Goal: Task Accomplishment & Management: Manage account settings

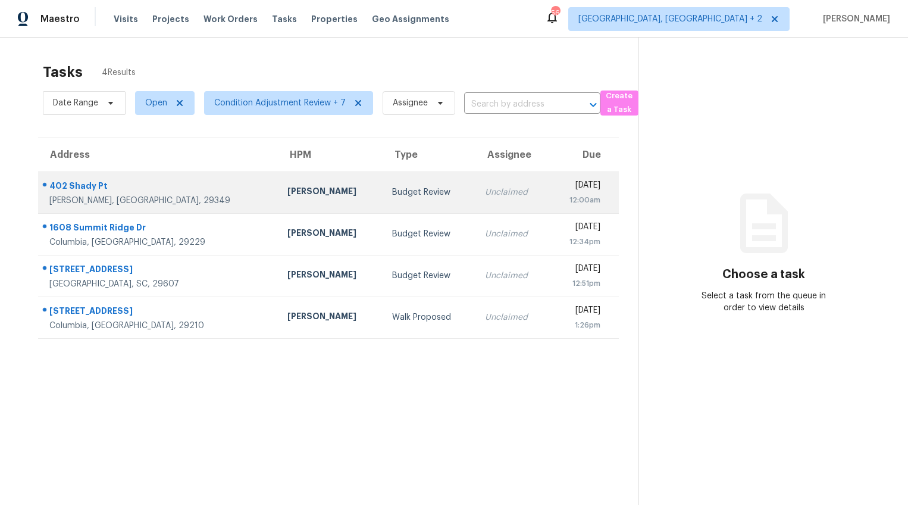
click at [130, 198] on div "Inman, SC, 29349" at bounding box center [158, 201] width 219 height 12
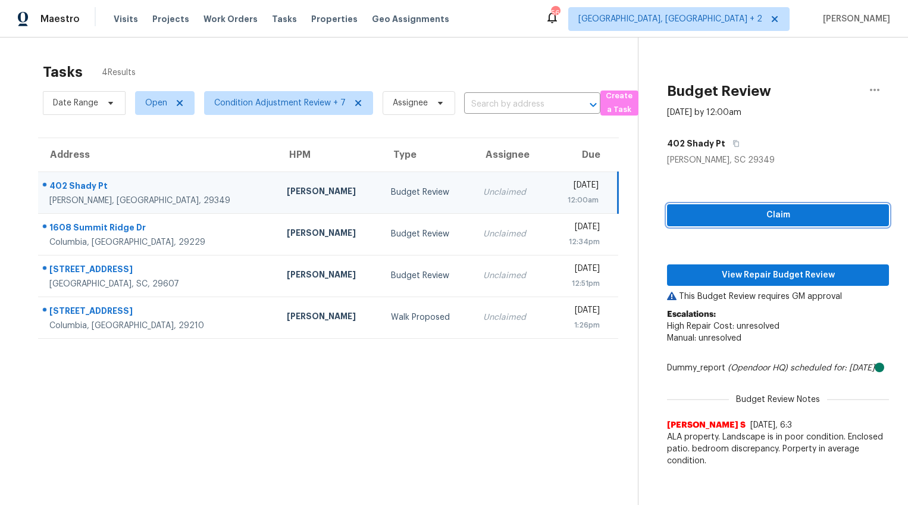
click at [767, 210] on span "Claim" at bounding box center [778, 215] width 203 height 15
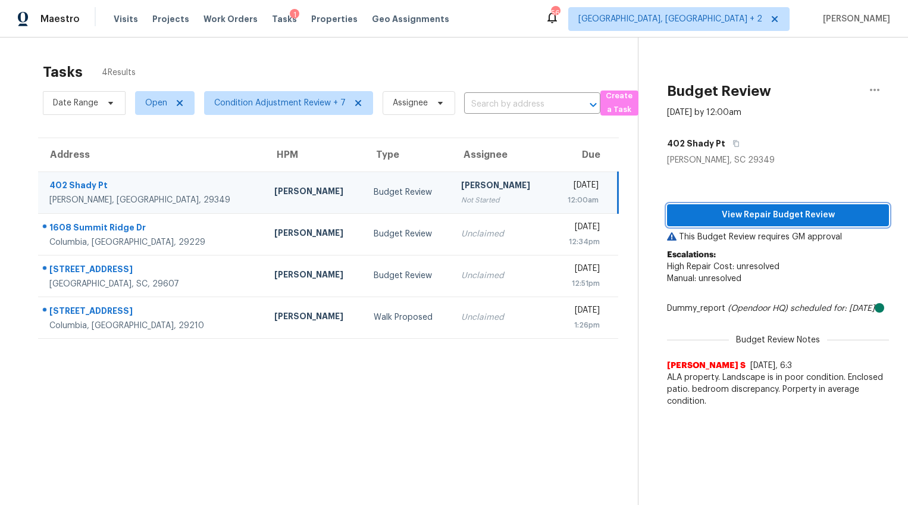
click at [757, 222] on span "View Repair Budget Review" at bounding box center [778, 215] width 203 height 15
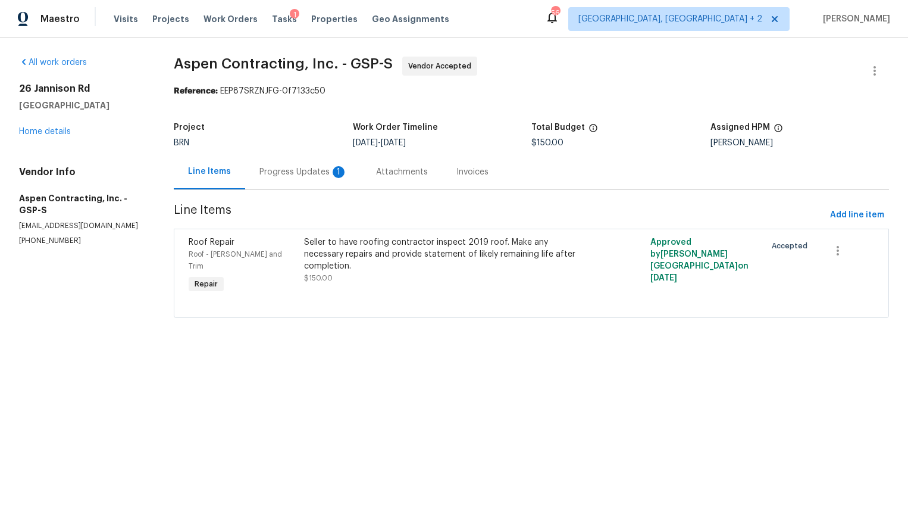
click at [313, 177] on div "Progress Updates 1" at bounding box center [304, 172] width 88 height 12
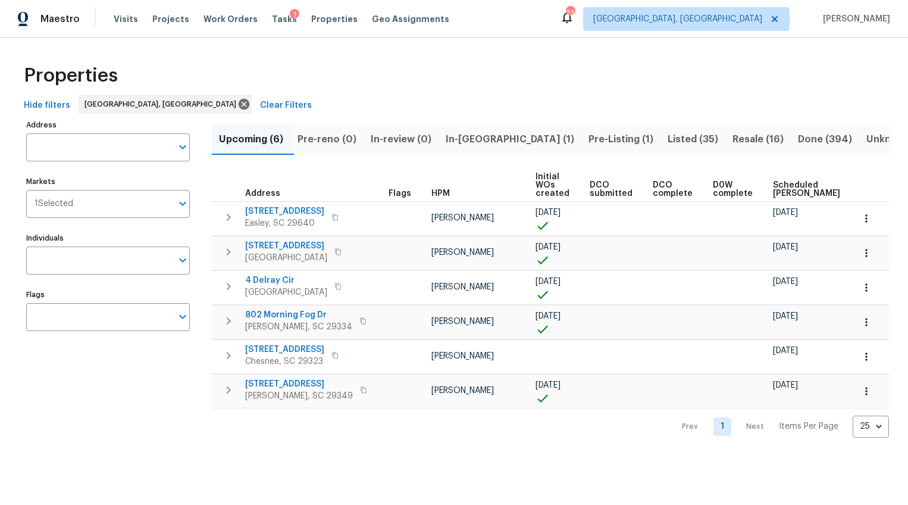
click at [499, 137] on span "In-reno (1)" at bounding box center [510, 139] width 129 height 17
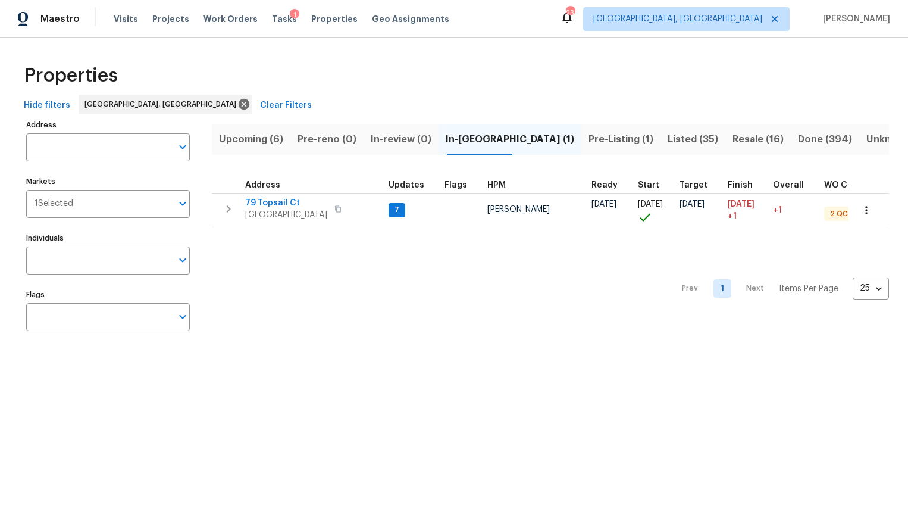
click at [589, 133] on span "Pre-Listing (1)" at bounding box center [621, 139] width 65 height 17
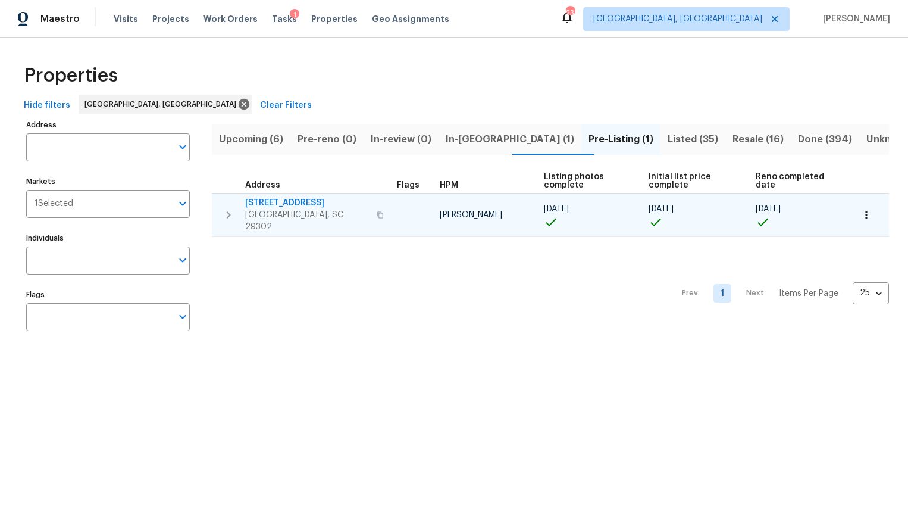
click at [293, 205] on span "2375 S Pine St" at bounding box center [307, 203] width 124 height 12
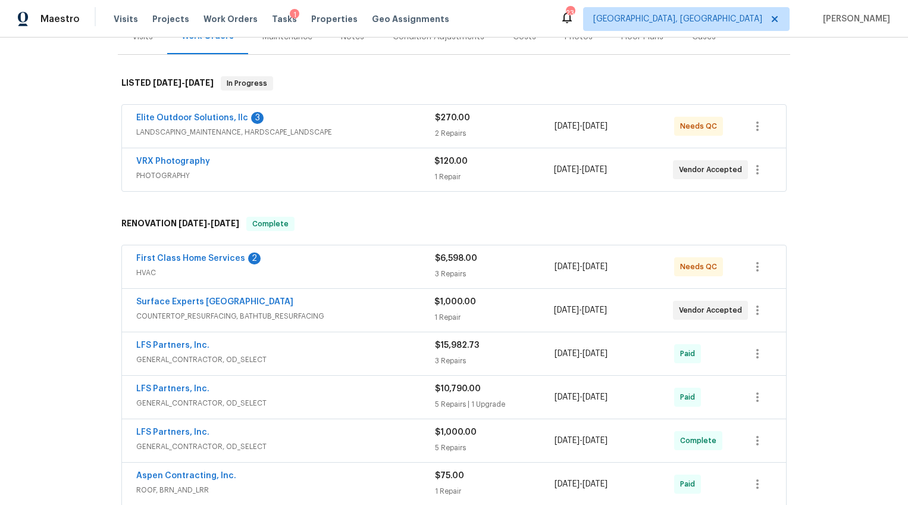
scroll to position [161, 0]
click at [319, 276] on span "HVAC" at bounding box center [285, 273] width 299 height 12
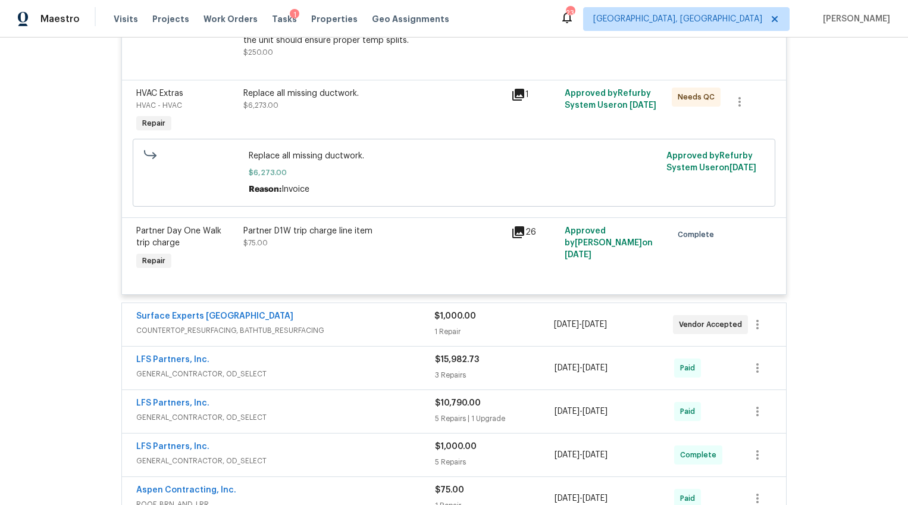
scroll to position [371, 0]
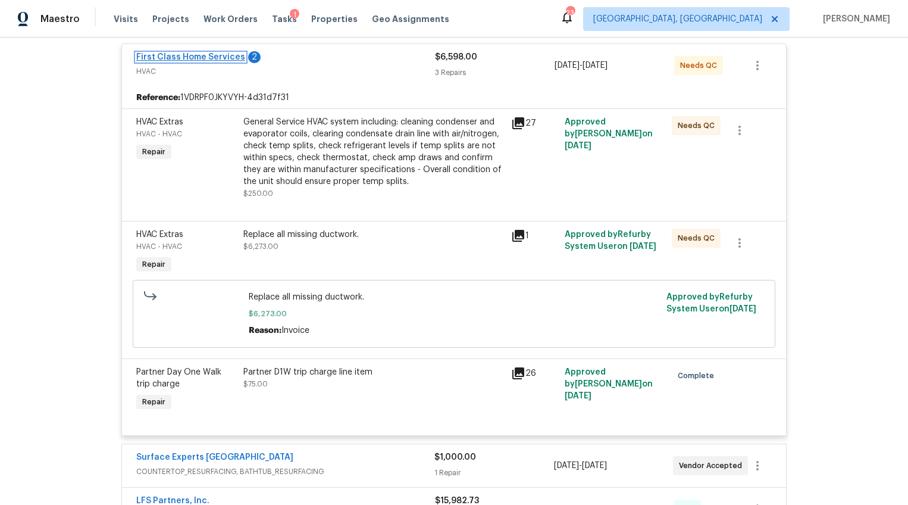
click at [224, 54] on link "First Class Home Services" at bounding box center [190, 57] width 109 height 8
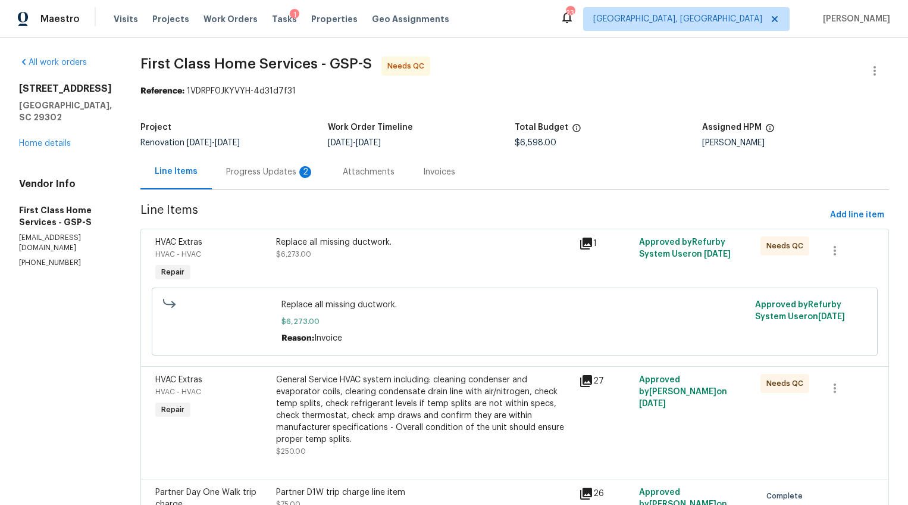
click at [269, 167] on div "Progress Updates 2" at bounding box center [270, 172] width 88 height 12
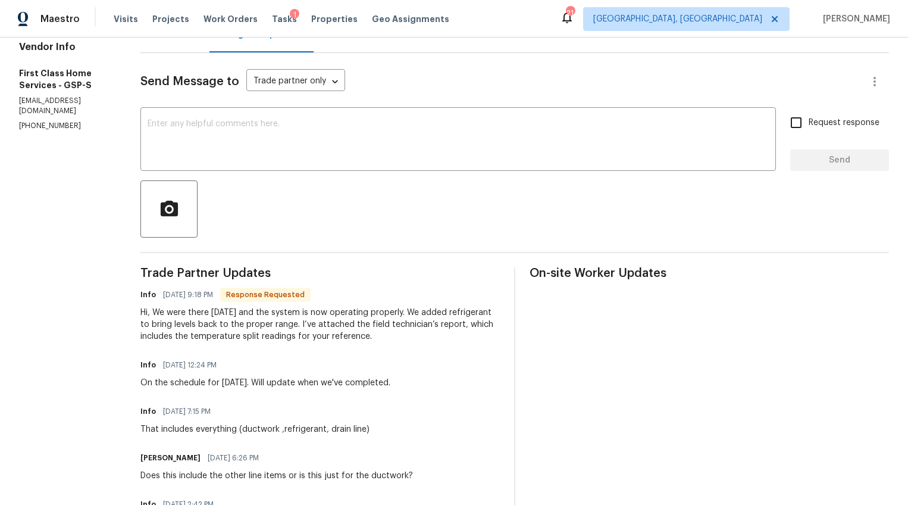
scroll to position [76, 0]
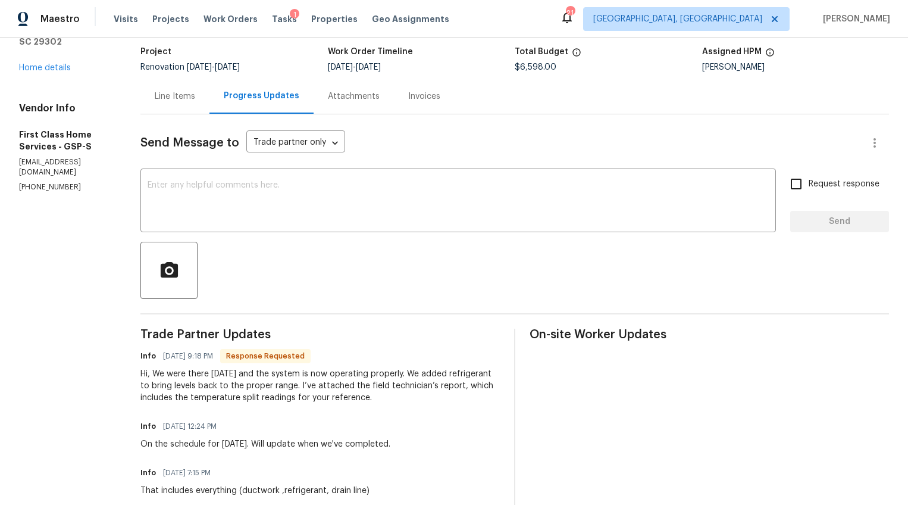
click at [162, 109] on div "Line Items" at bounding box center [174, 96] width 69 height 35
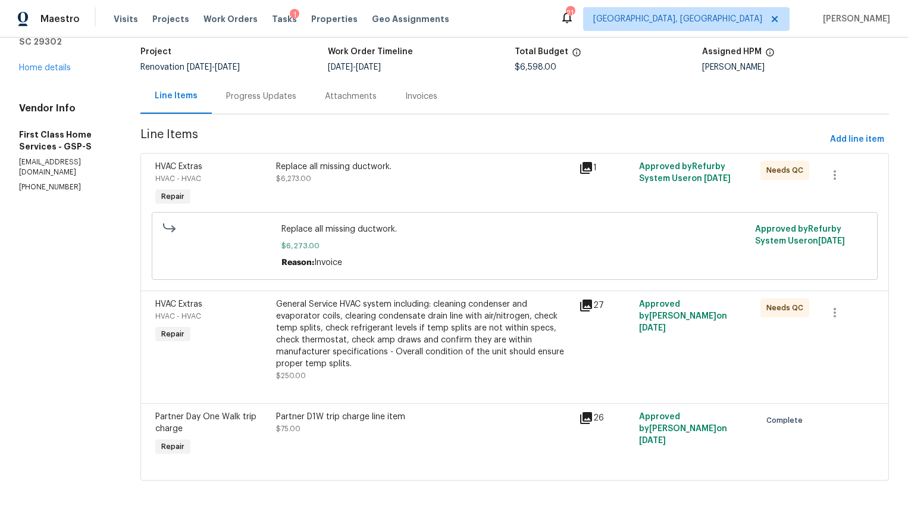
click at [277, 99] on div "Progress Updates" at bounding box center [261, 96] width 70 height 12
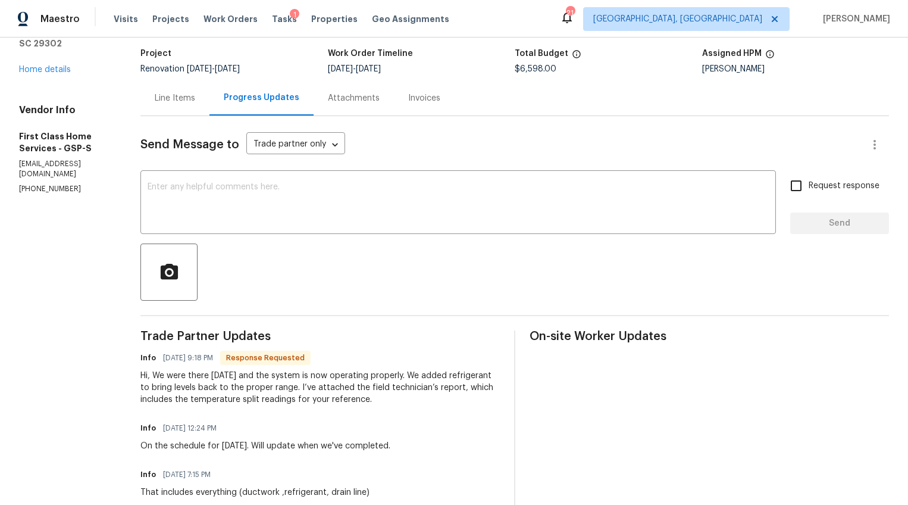
scroll to position [61, 0]
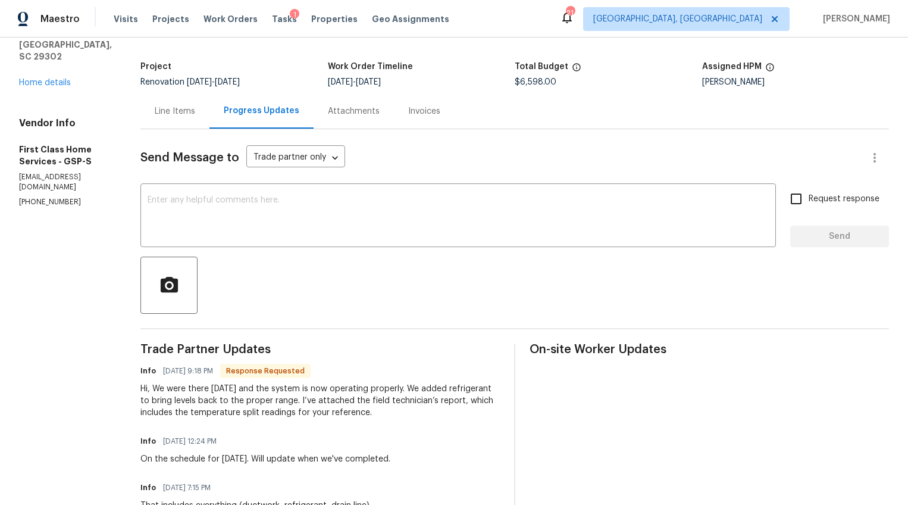
click at [152, 120] on div "Line Items" at bounding box center [174, 110] width 69 height 35
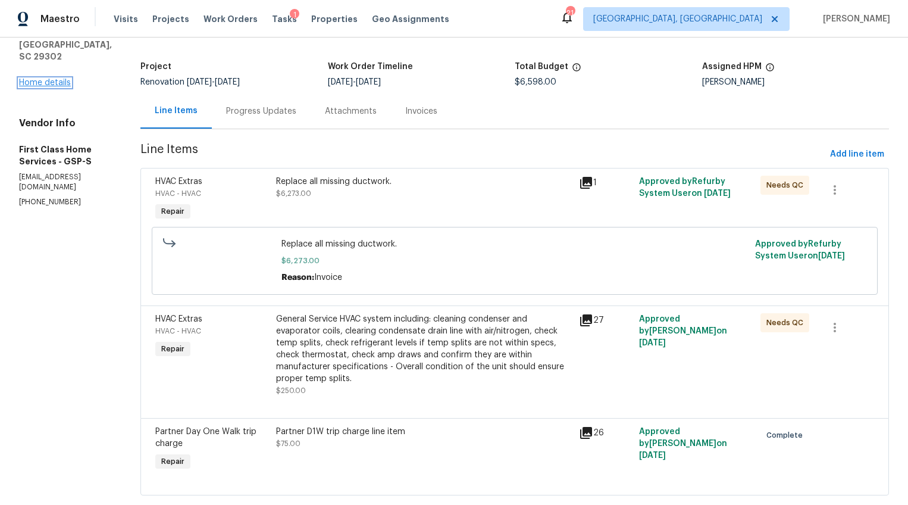
click at [36, 83] on link "Home details" at bounding box center [45, 83] width 52 height 8
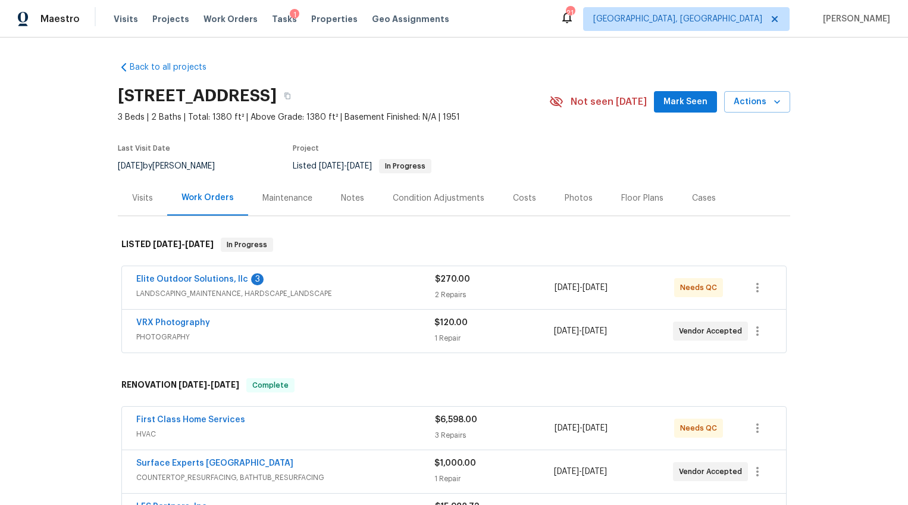
click at [133, 206] on div "Visits" at bounding box center [142, 197] width 49 height 35
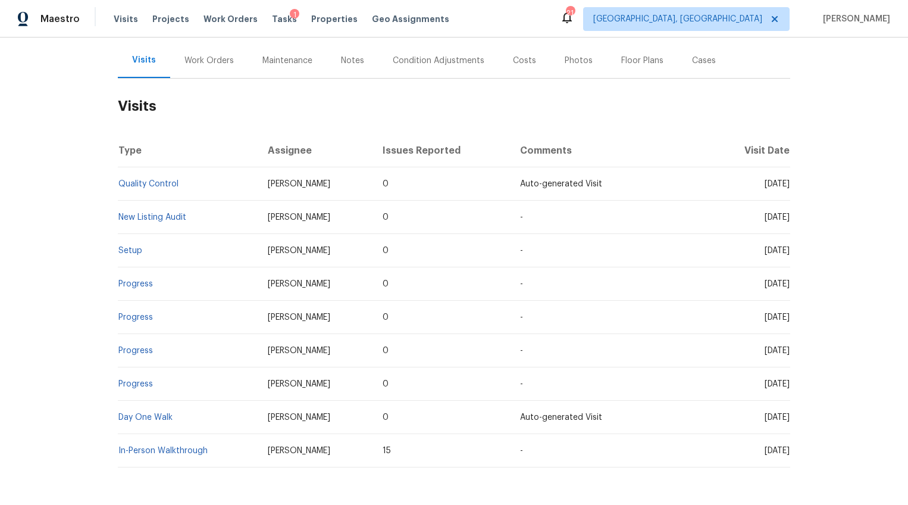
scroll to position [190, 0]
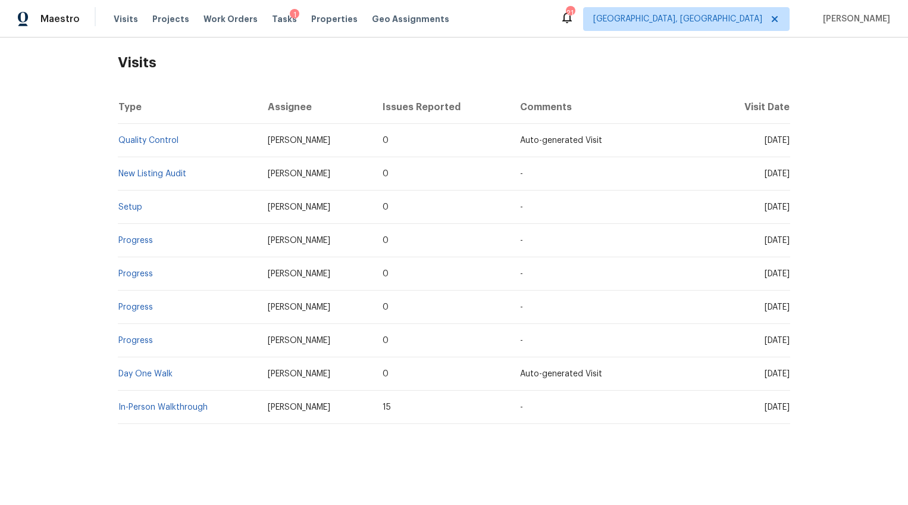
click at [152, 402] on td "In-Person Walkthrough" at bounding box center [188, 406] width 140 height 33
click at [152, 403] on link "In-Person Walkthrough" at bounding box center [162, 407] width 89 height 8
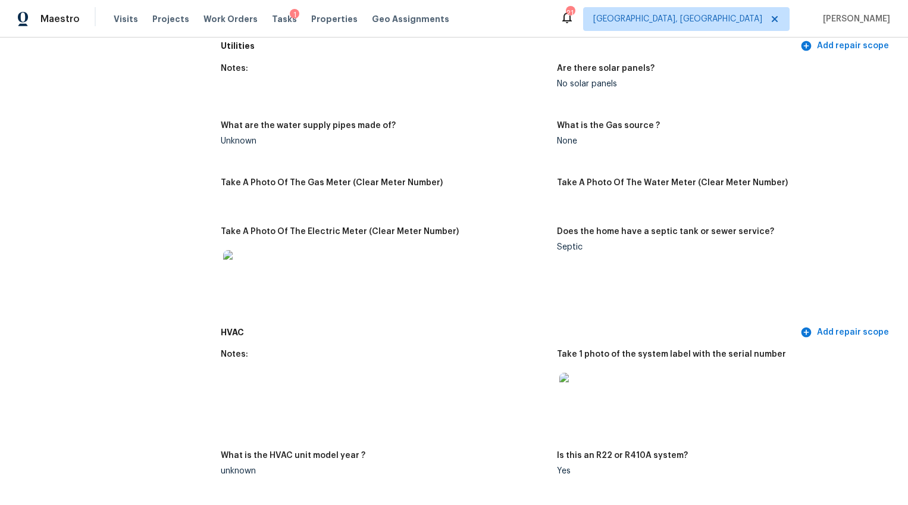
scroll to position [885, 0]
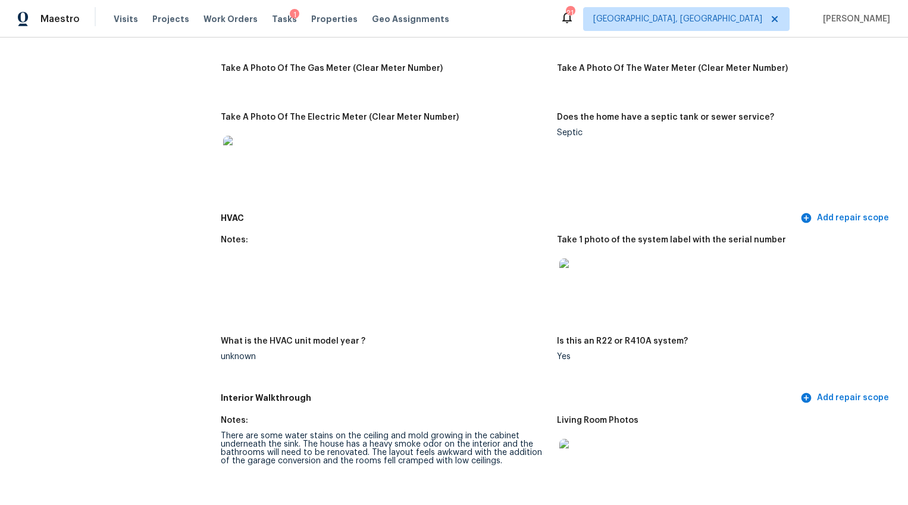
click at [579, 279] on img at bounding box center [578, 277] width 38 height 38
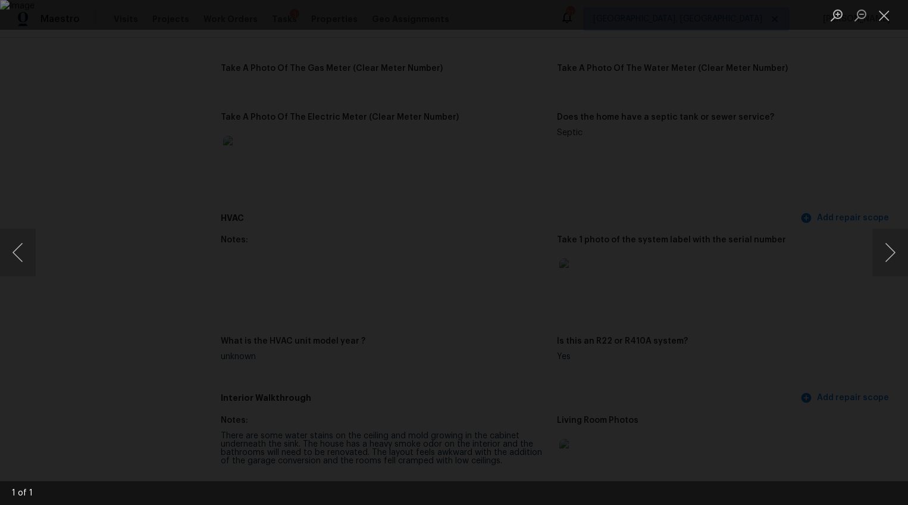
click at [801, 384] on div "Lightbox" at bounding box center [454, 252] width 908 height 505
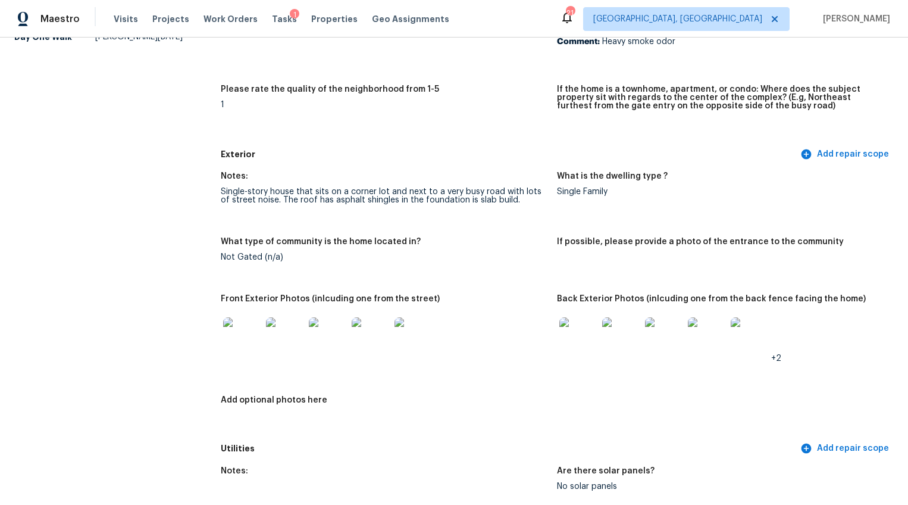
scroll to position [0, 0]
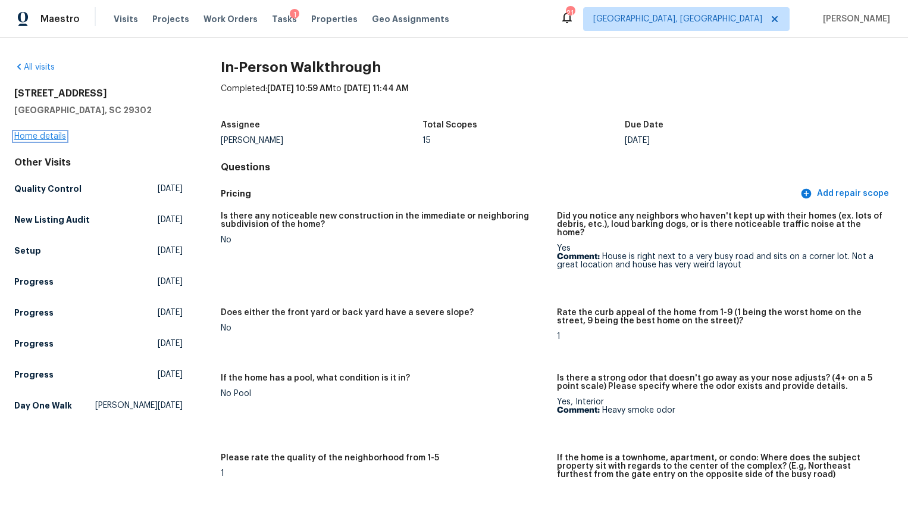
click at [57, 136] on link "Home details" at bounding box center [40, 136] width 52 height 8
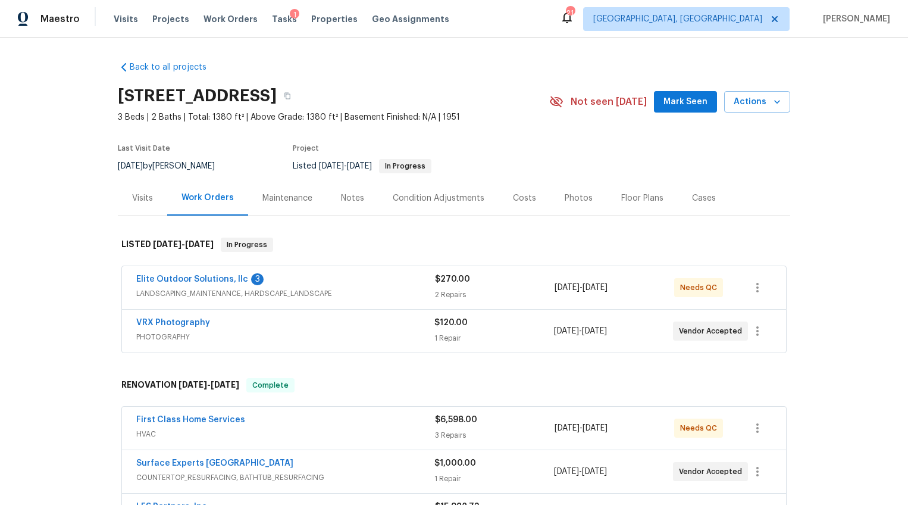
click at [518, 196] on div "Costs" at bounding box center [524, 198] width 23 height 12
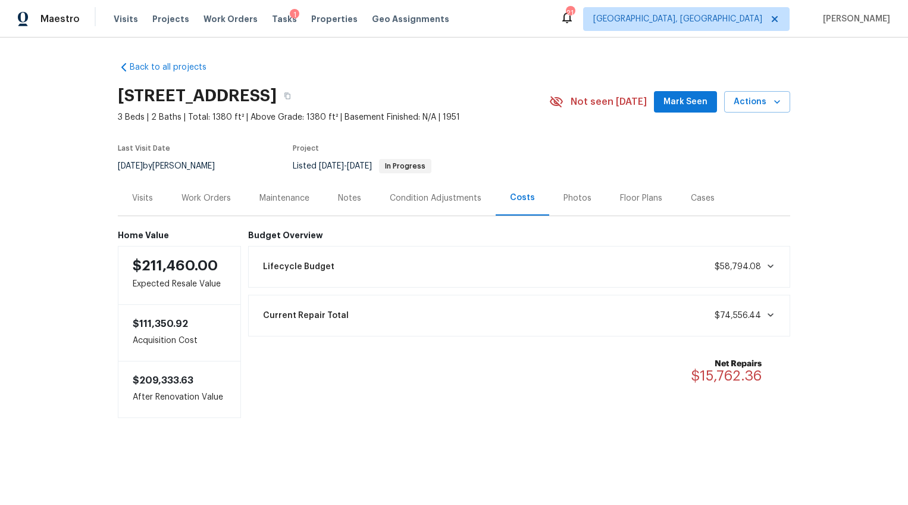
click at [182, 198] on div "Work Orders" at bounding box center [206, 198] width 49 height 12
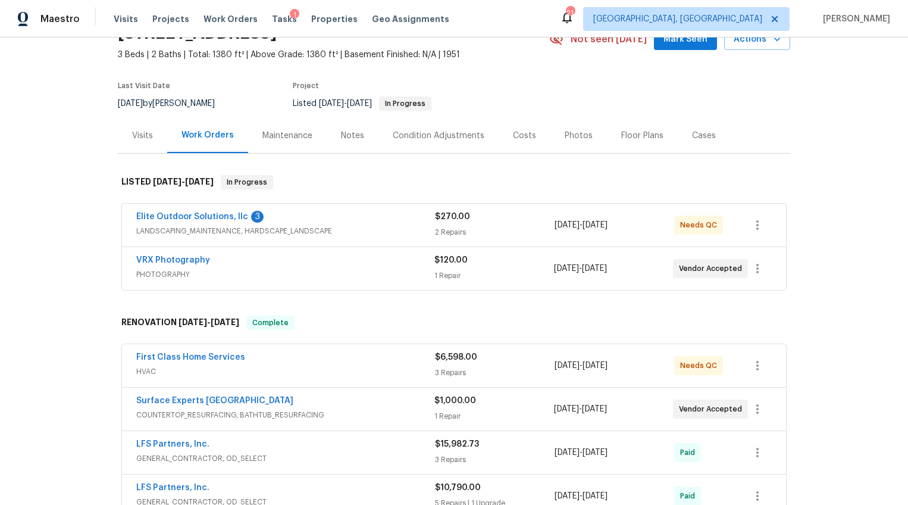
scroll to position [129, 0]
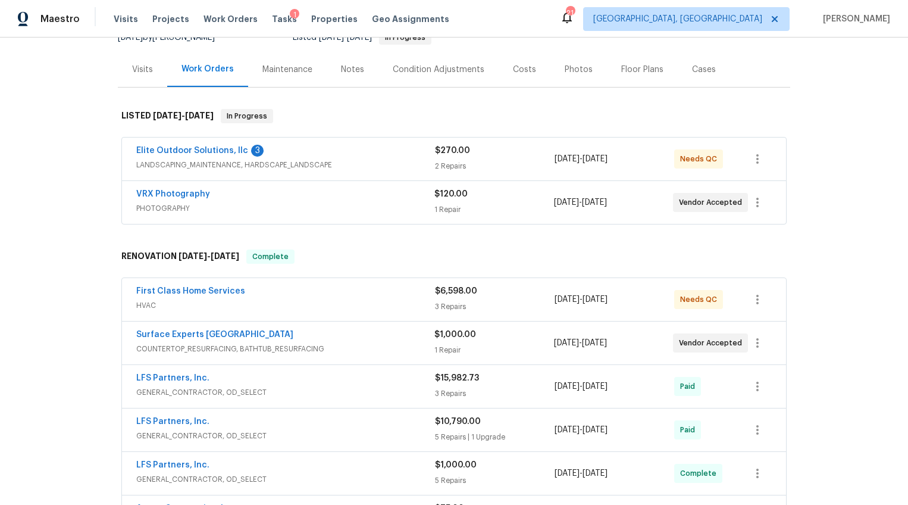
click at [304, 165] on span "LANDSCAPING_MAINTENANCE, HARDSCAPE_LANDSCAPE" at bounding box center [285, 165] width 299 height 12
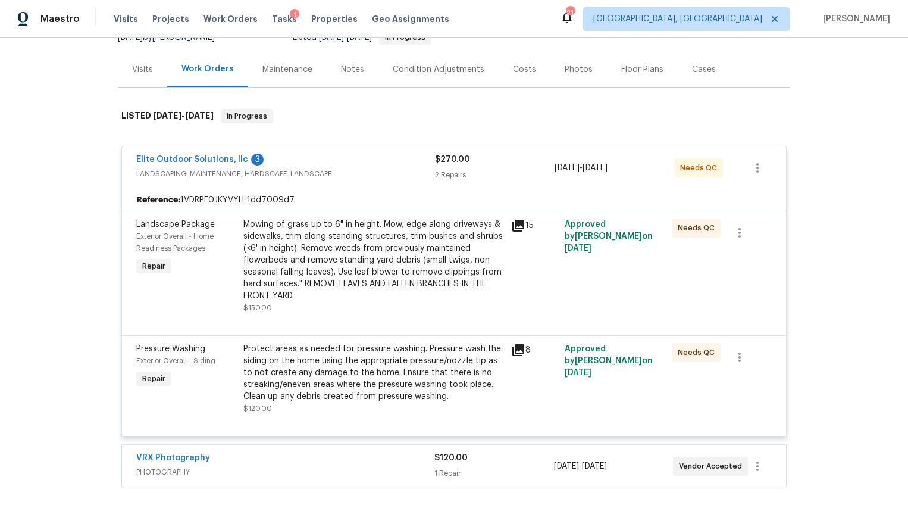
click at [302, 251] on div "Mowing of grass up to 6" in height. Mow, edge along driveways & sidewalks, trim…" at bounding box center [373, 259] width 261 height 83
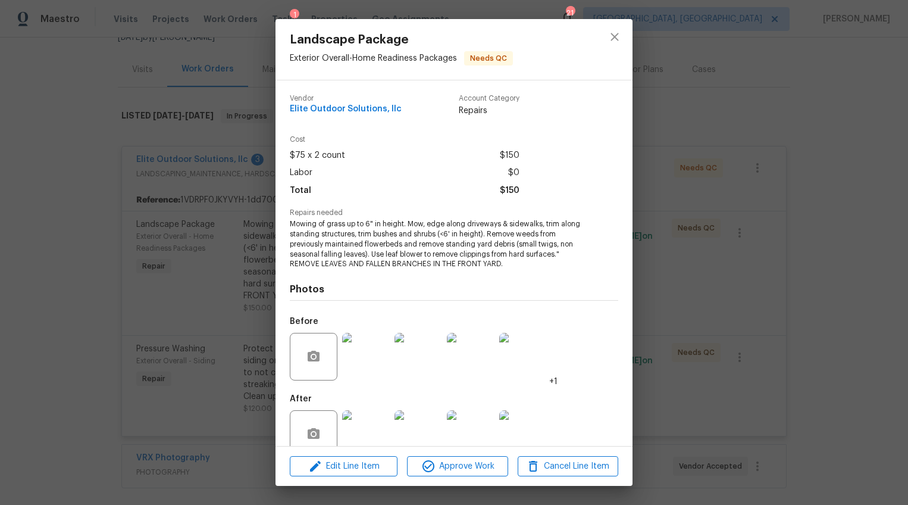
scroll to position [24, 0]
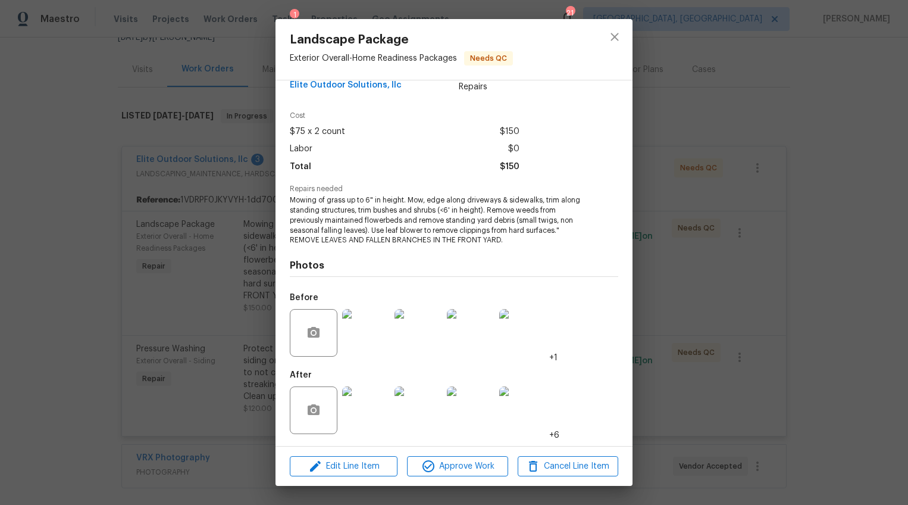
click at [364, 402] on img at bounding box center [366, 410] width 48 height 48
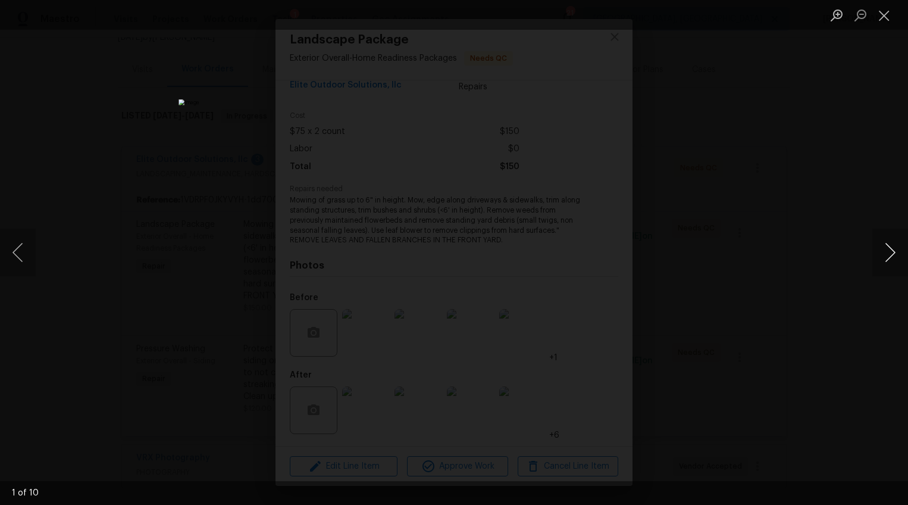
click at [882, 253] on button "Next image" at bounding box center [891, 253] width 36 height 48
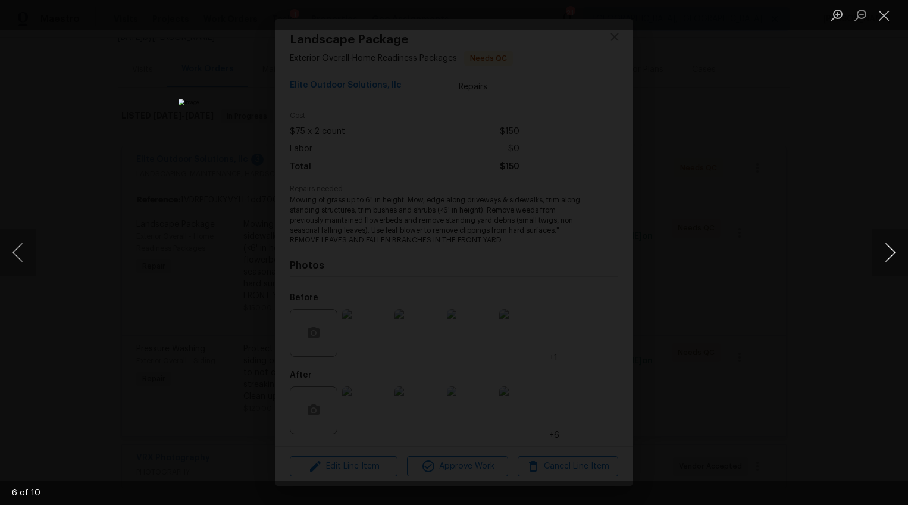
click at [882, 253] on button "Next image" at bounding box center [891, 253] width 36 height 48
click at [884, 242] on button "Next image" at bounding box center [891, 253] width 36 height 48
click at [884, 245] on button "Next image" at bounding box center [891, 253] width 36 height 48
click at [869, 323] on div "Lightbox" at bounding box center [454, 252] width 908 height 505
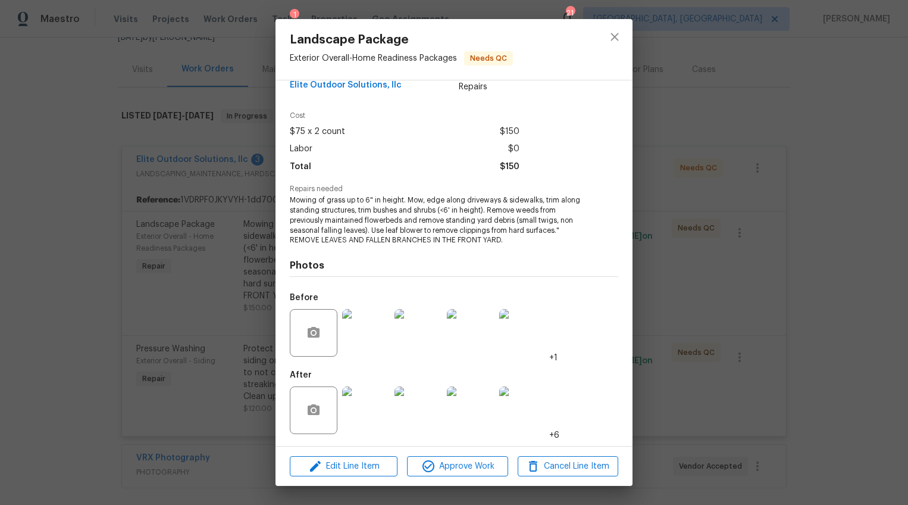
click at [798, 364] on div "Landscape Package Exterior Overall - Home Readiness Packages Needs QC Vendor El…" at bounding box center [454, 252] width 908 height 505
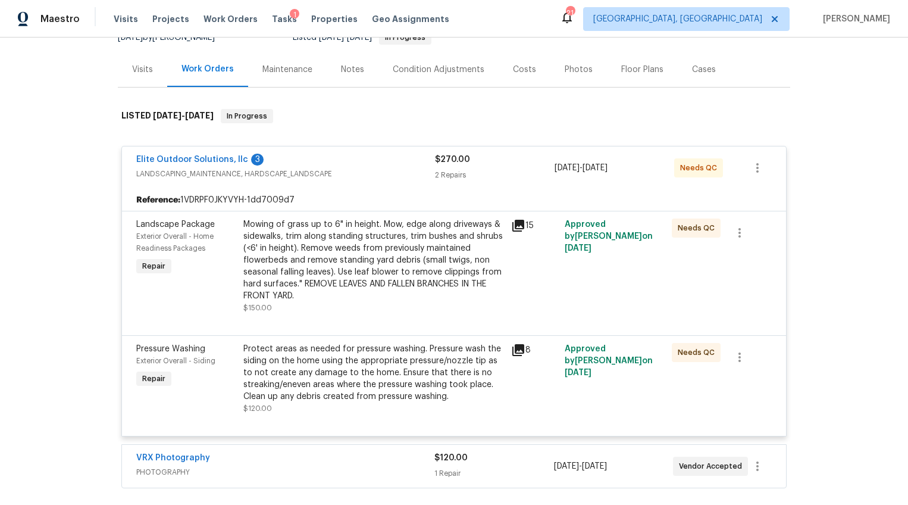
click at [346, 362] on div "Protect areas as needed for pressure washing. Pressure wash the siding on the h…" at bounding box center [373, 373] width 261 height 60
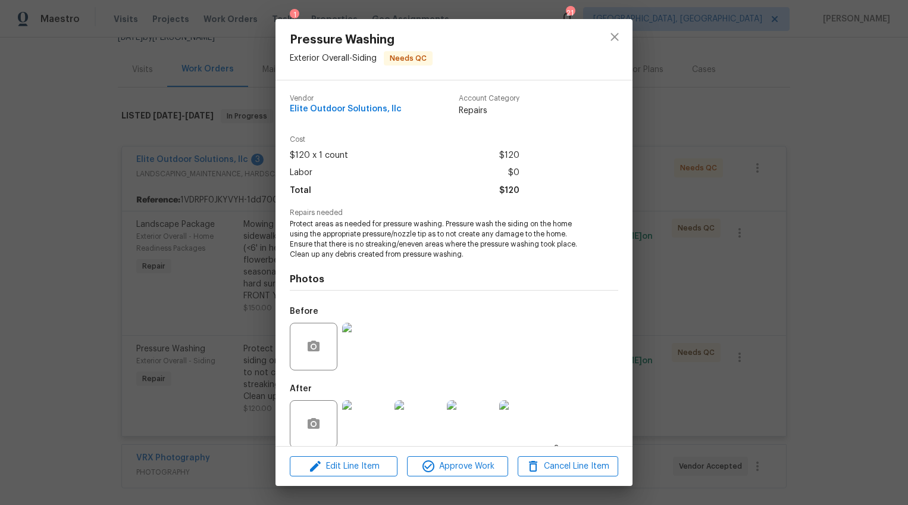
scroll to position [14, 0]
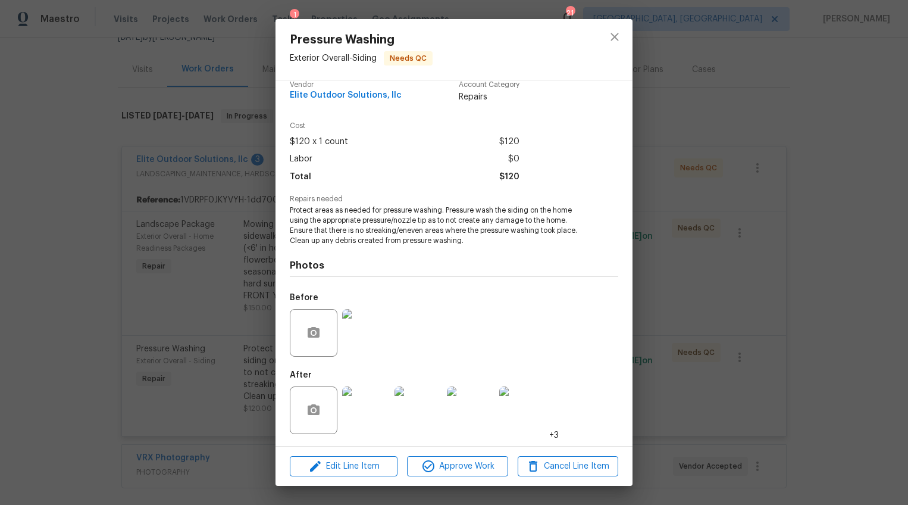
click at [361, 399] on img at bounding box center [366, 410] width 48 height 48
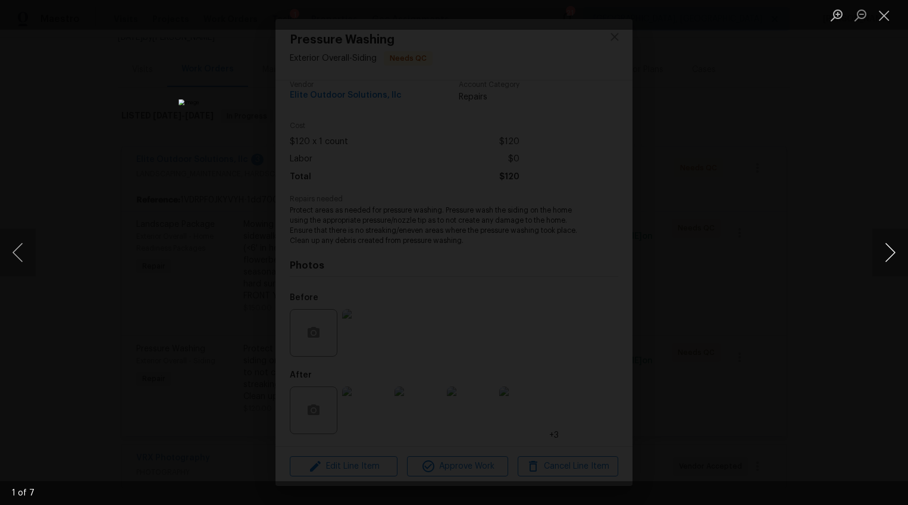
click at [889, 252] on button "Next image" at bounding box center [891, 253] width 36 height 48
click at [888, 252] on button "Next image" at bounding box center [891, 253] width 36 height 48
click at [887, 253] on button "Next image" at bounding box center [891, 253] width 36 height 48
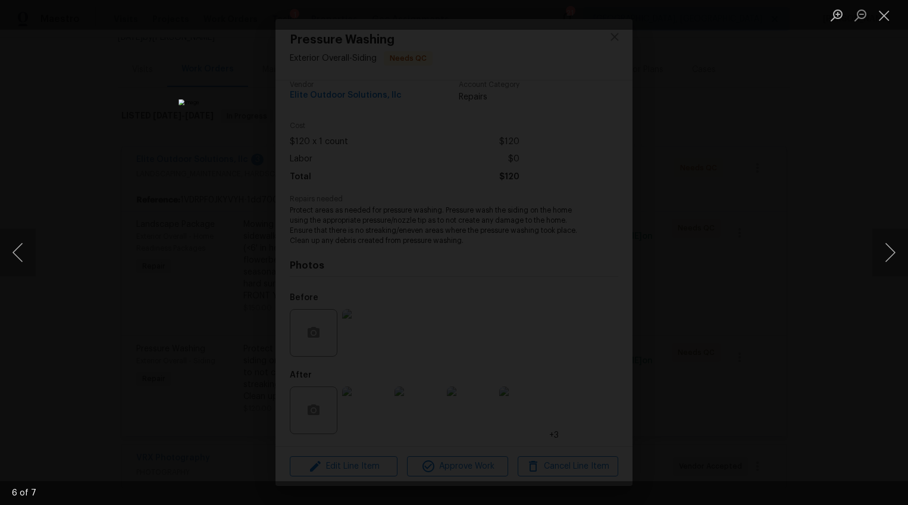
click at [868, 310] on div "Lightbox" at bounding box center [454, 252] width 908 height 505
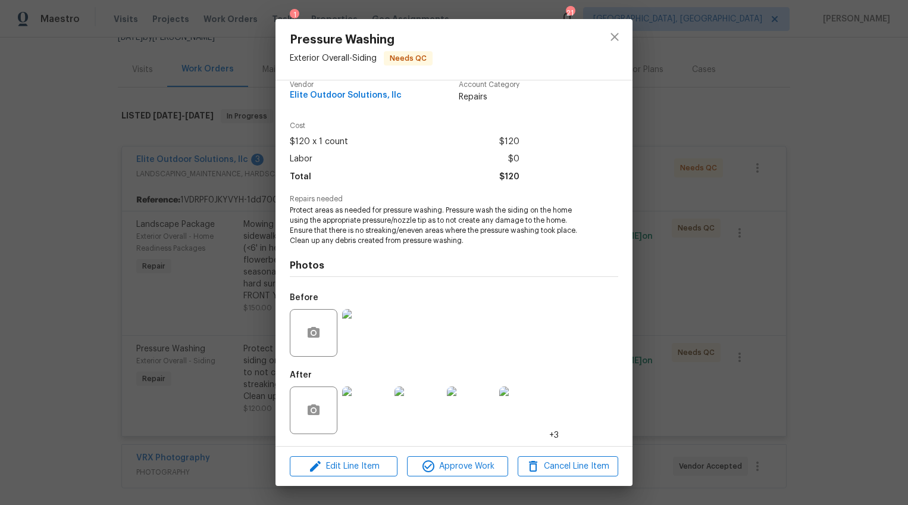
click at [868, 310] on div "Pressure Washing Exterior Overall - Siding Needs QC Vendor Elite Outdoor Soluti…" at bounding box center [454, 252] width 908 height 505
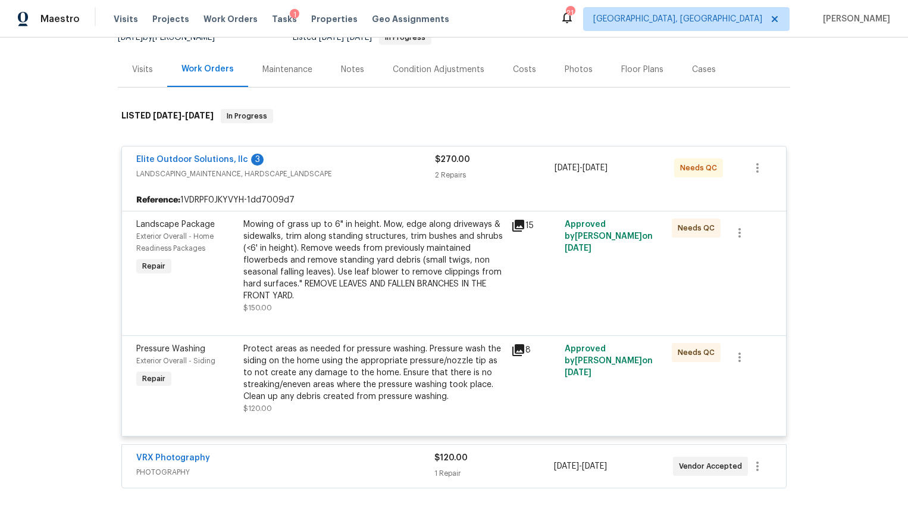
click at [308, 155] on div "Elite Outdoor Solutions, llc 3" at bounding box center [285, 161] width 299 height 14
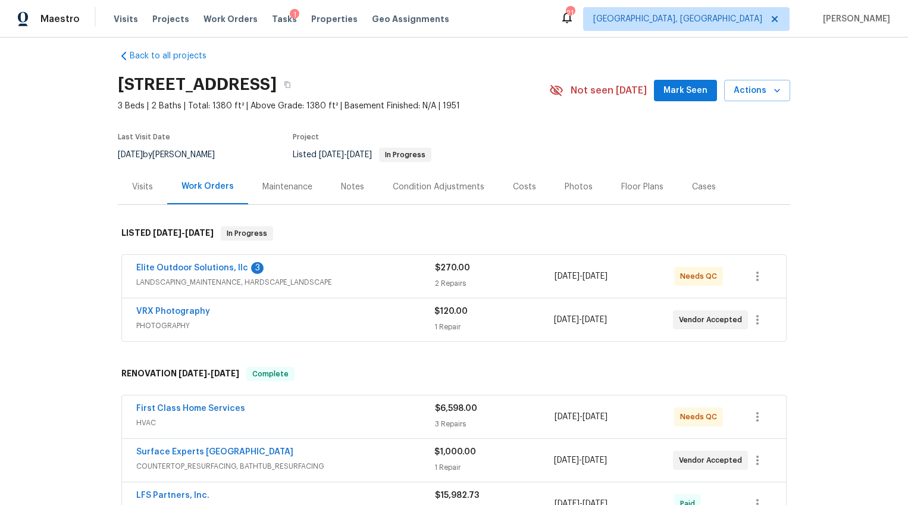
scroll to position [0, 0]
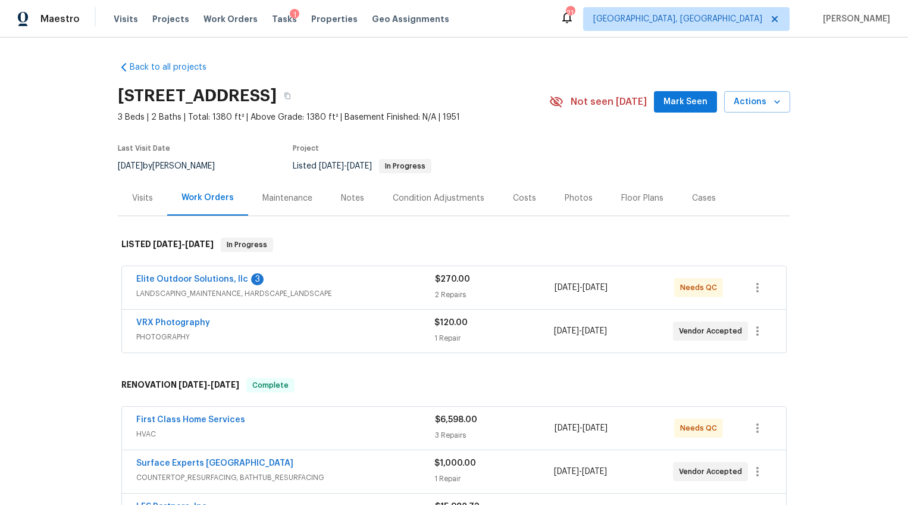
click at [519, 207] on div "Costs" at bounding box center [525, 197] width 52 height 35
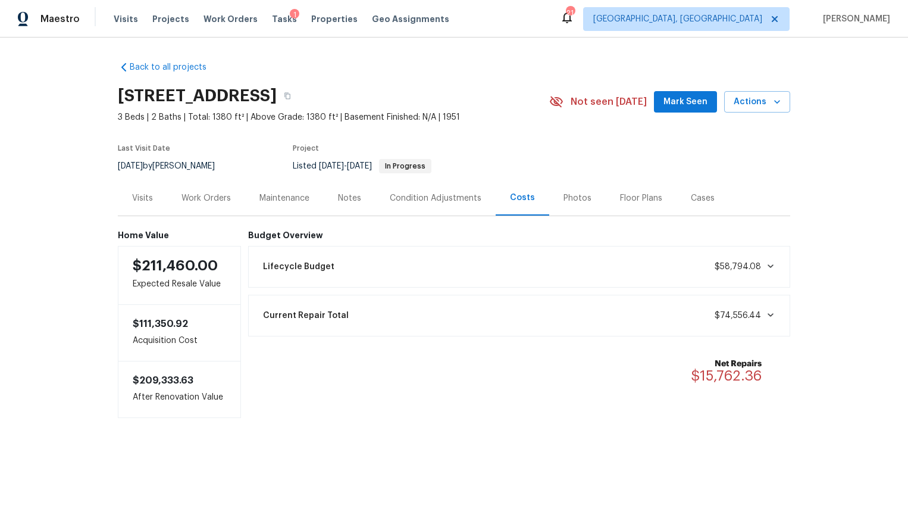
click at [212, 205] on div "Work Orders" at bounding box center [206, 197] width 78 height 35
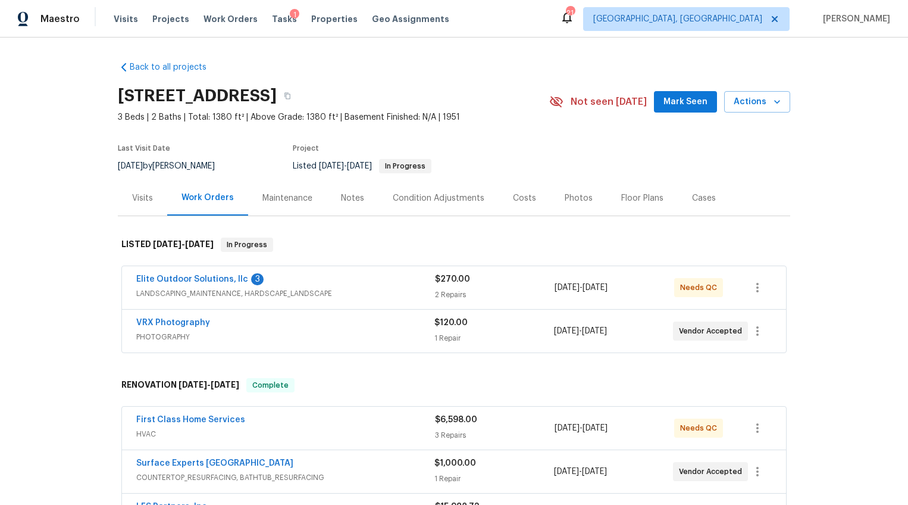
click at [358, 207] on div "Notes" at bounding box center [353, 197] width 52 height 35
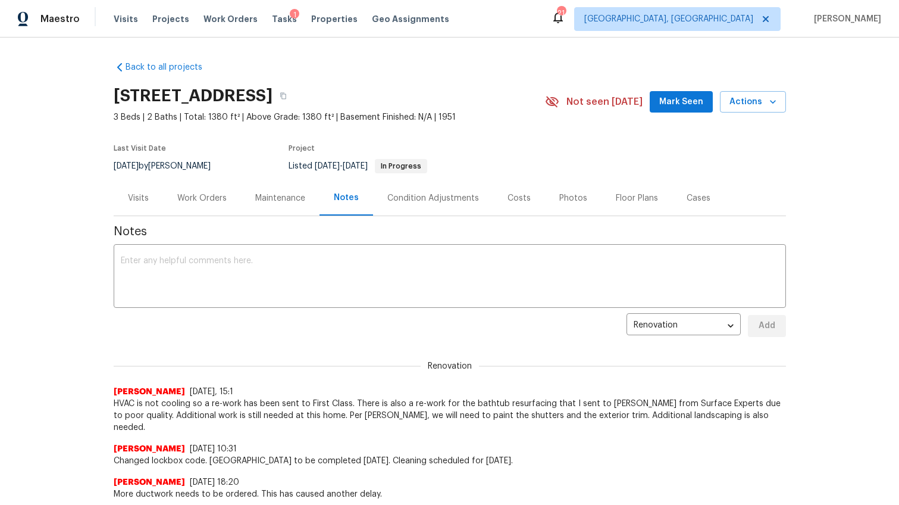
click at [211, 204] on div "Work Orders" at bounding box center [202, 197] width 78 height 35
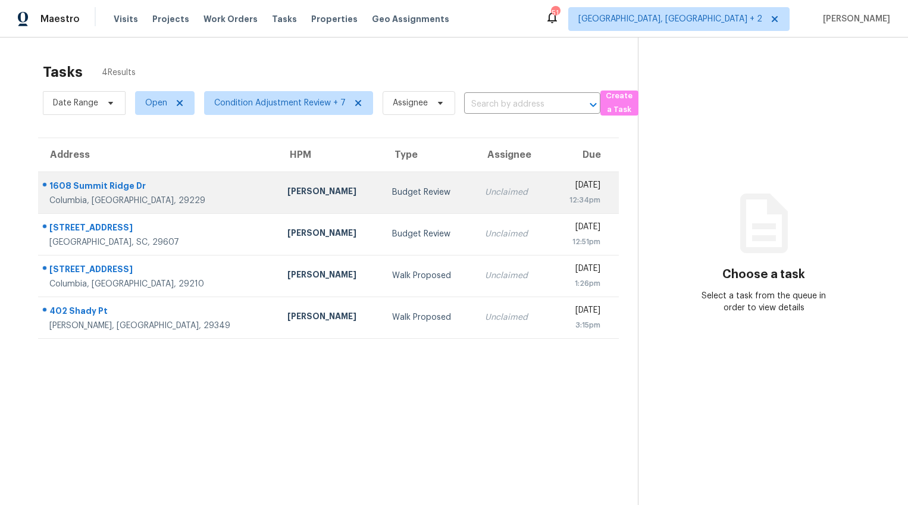
click at [383, 199] on td "Budget Review" at bounding box center [429, 192] width 93 height 42
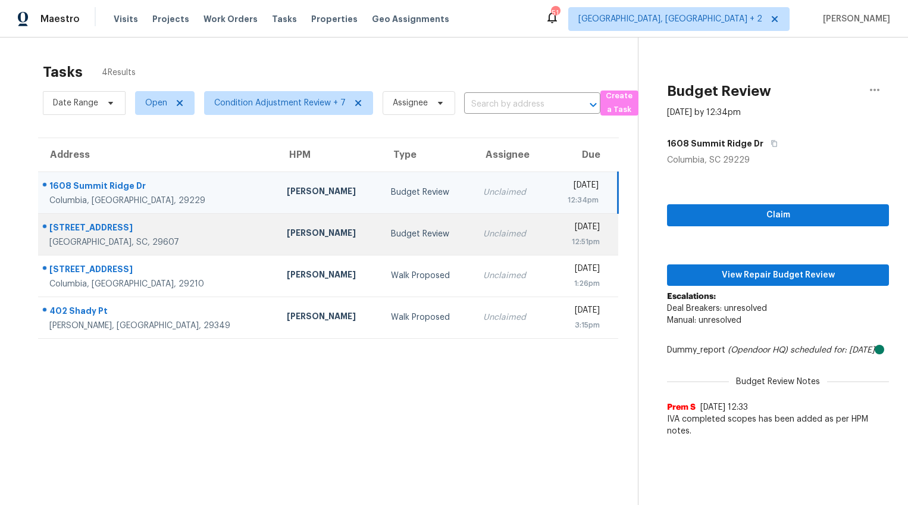
click at [391, 236] on div "Budget Review" at bounding box center [427, 234] width 73 height 12
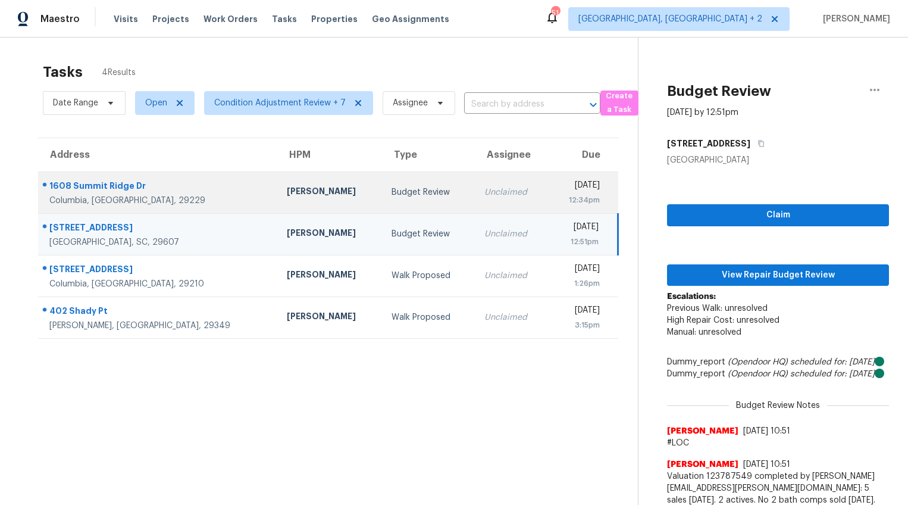
click at [475, 196] on td "Unclaimed" at bounding box center [511, 192] width 73 height 42
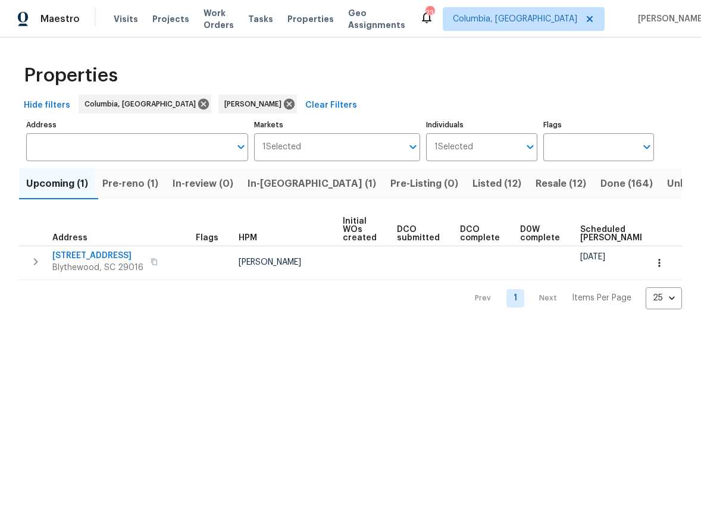
click at [145, 190] on span "Pre-reno (1)" at bounding box center [130, 184] width 56 height 17
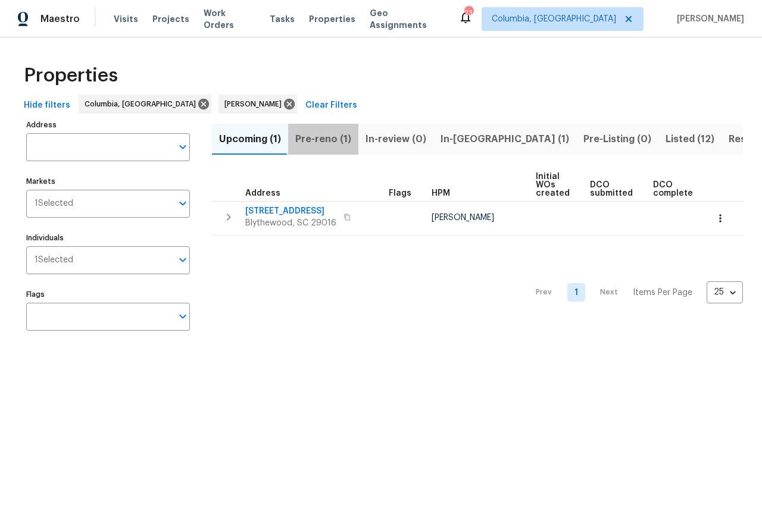
click at [345, 140] on span "Pre-reno (1)" at bounding box center [323, 139] width 56 height 17
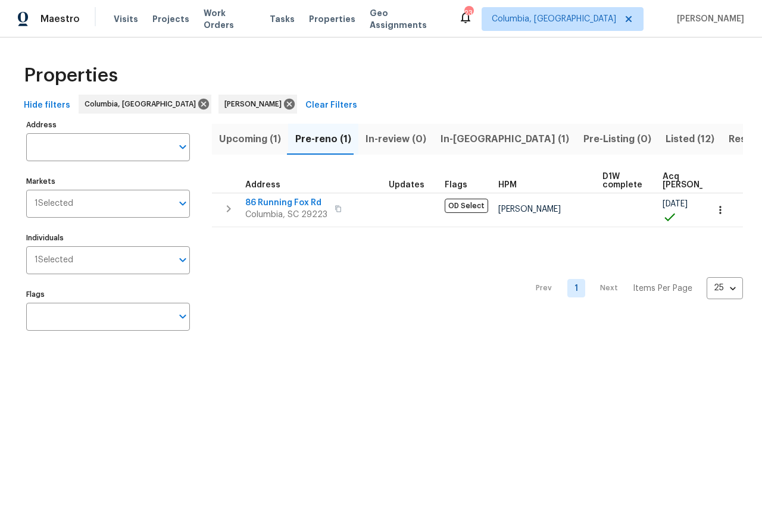
click at [440, 140] on span "In-reno (1)" at bounding box center [504, 139] width 129 height 17
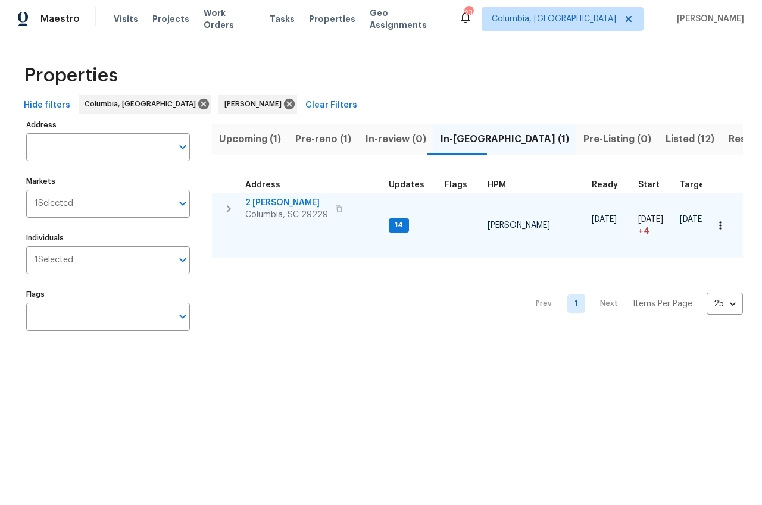
click at [273, 204] on span "2 Alelia Ct" at bounding box center [286, 203] width 83 height 12
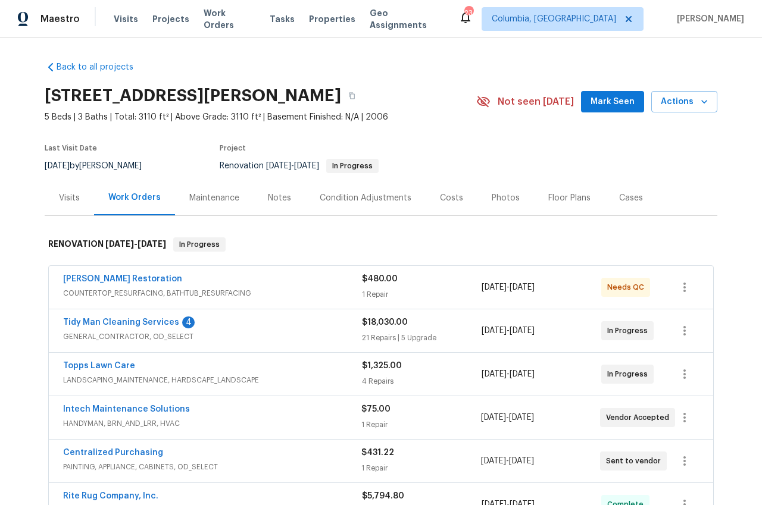
click at [76, 202] on div "Visits" at bounding box center [69, 197] width 49 height 35
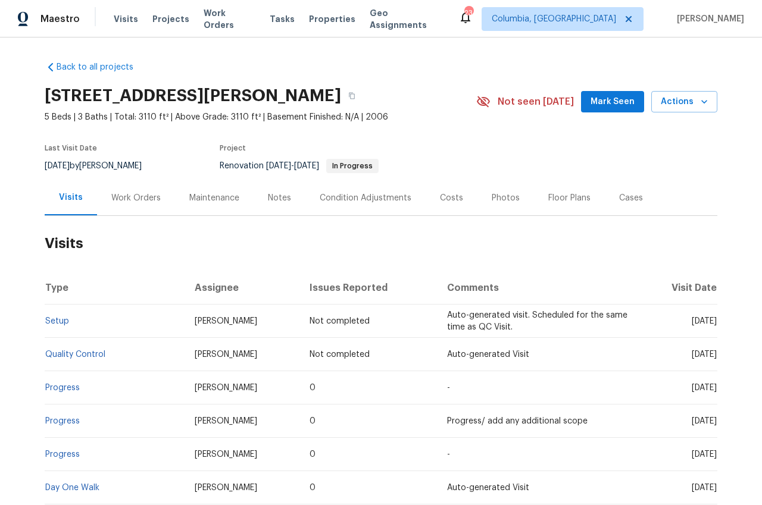
click at [440, 202] on div "Costs" at bounding box center [451, 198] width 23 height 12
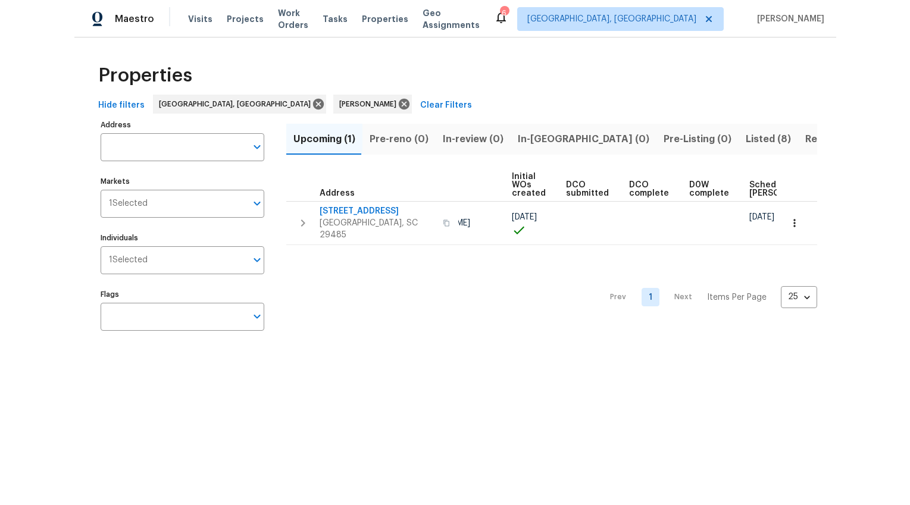
scroll to position [0, 169]
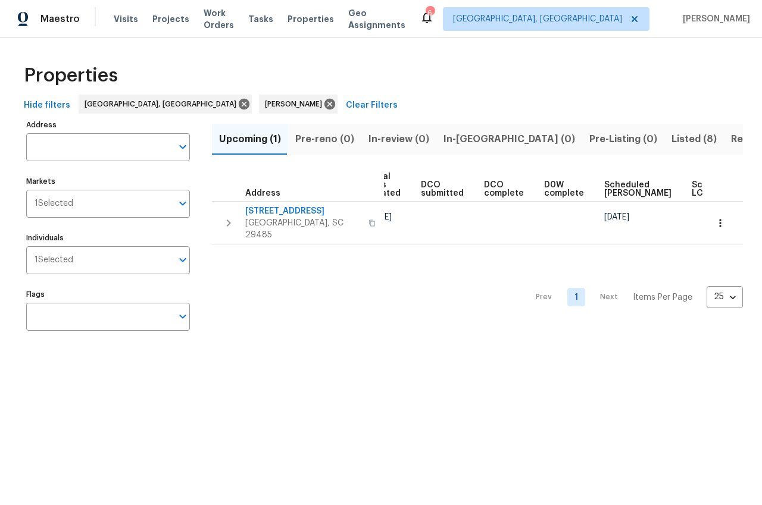
click at [671, 141] on span "Listed (8)" at bounding box center [693, 139] width 45 height 17
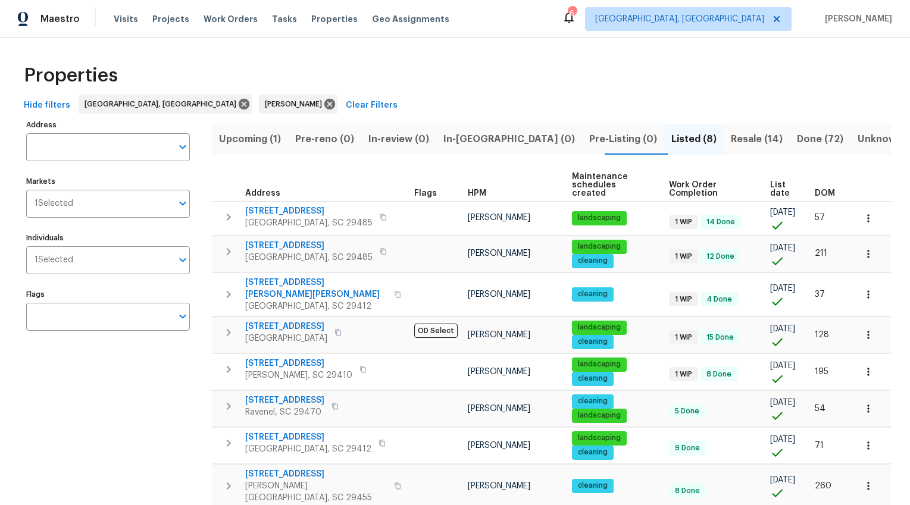
click at [761, 189] on span "DOM" at bounding box center [825, 193] width 20 height 8
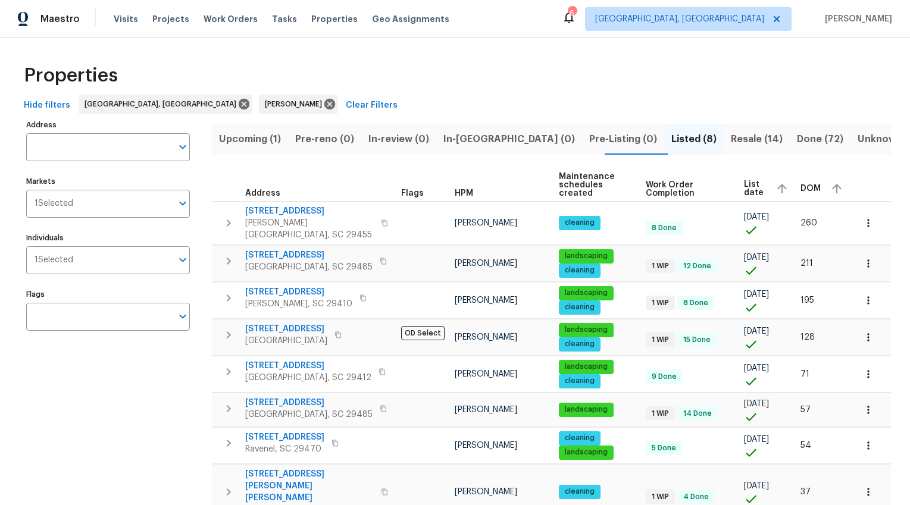
click at [761, 187] on div "DOM" at bounding box center [823, 189] width 45 height 18
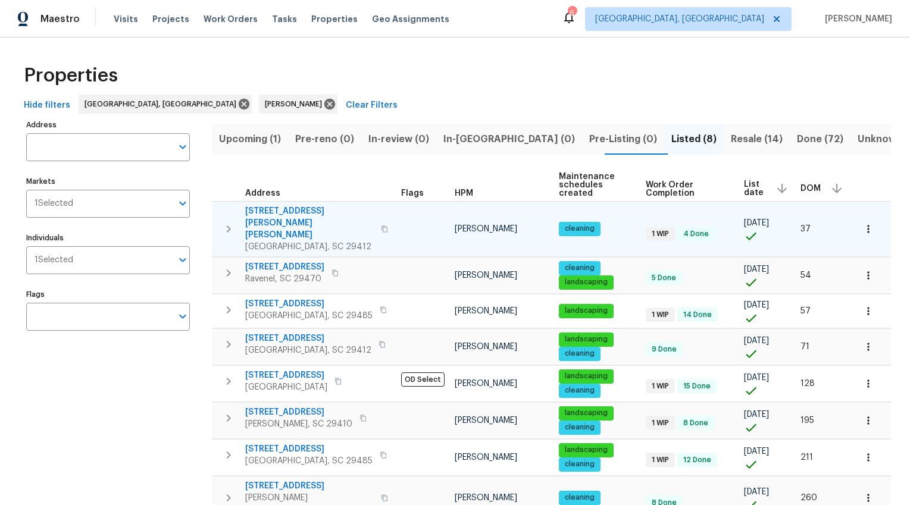
click at [324, 208] on span "700 Daniel Ellis Dr Apt 2107" at bounding box center [309, 223] width 129 height 36
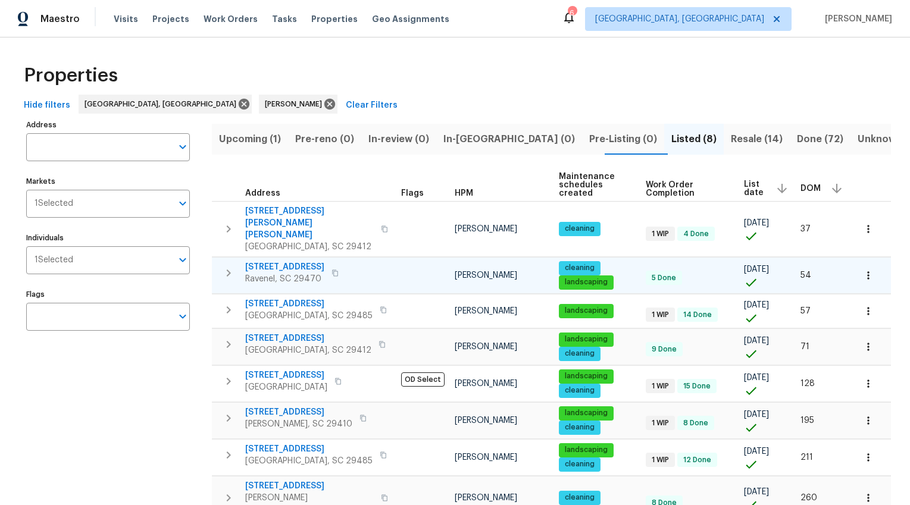
click at [303, 261] on span "4140 Home Town Ln" at bounding box center [284, 267] width 79 height 12
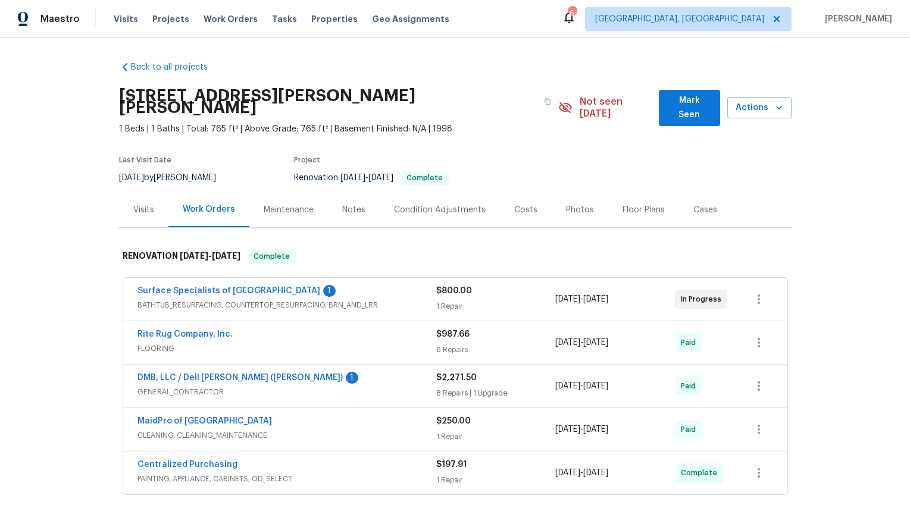
click at [342, 204] on div "Notes" at bounding box center [353, 210] width 23 height 12
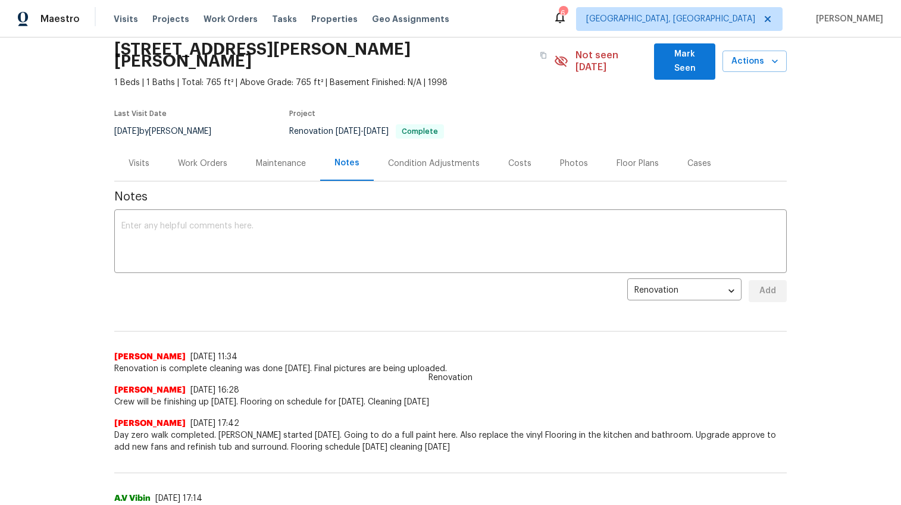
scroll to position [46, 0]
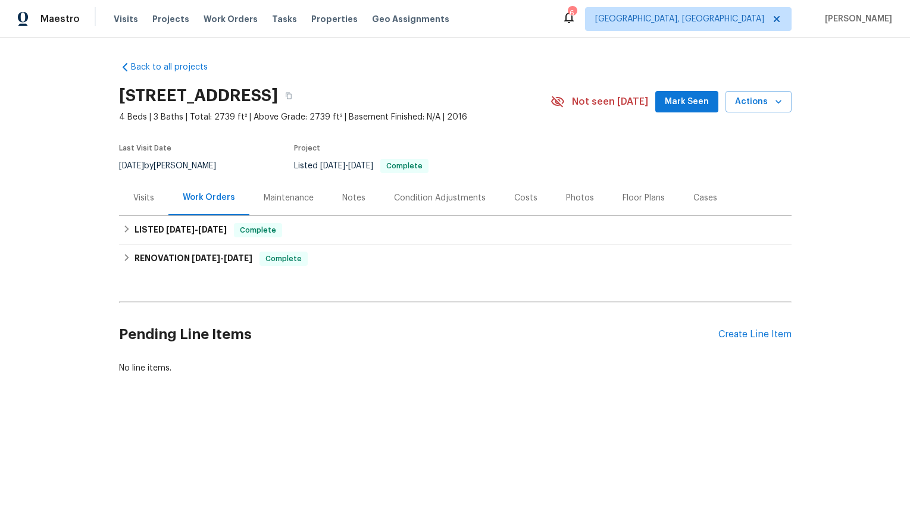
click at [354, 195] on div "Notes" at bounding box center [353, 198] width 23 height 12
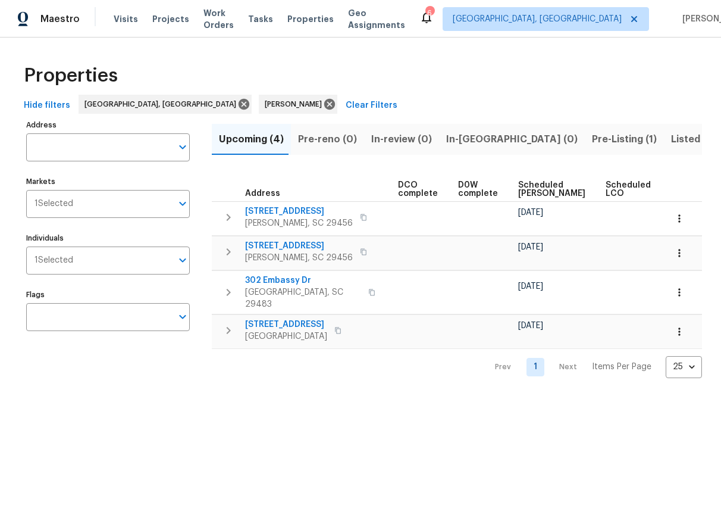
scroll to position [0, 276]
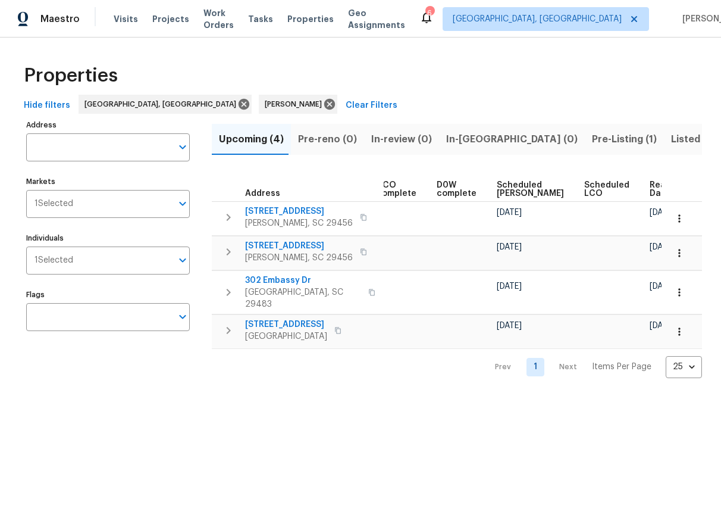
click at [650, 192] on span "Ready Date" at bounding box center [663, 189] width 26 height 17
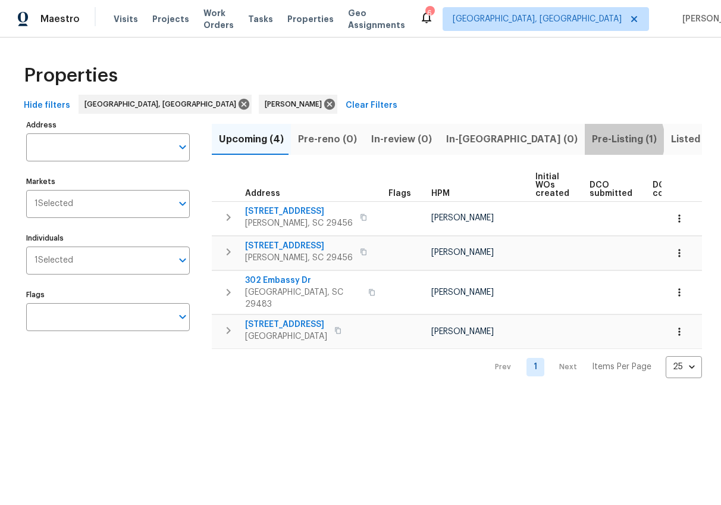
click at [592, 140] on span "Pre-Listing (1)" at bounding box center [624, 139] width 65 height 17
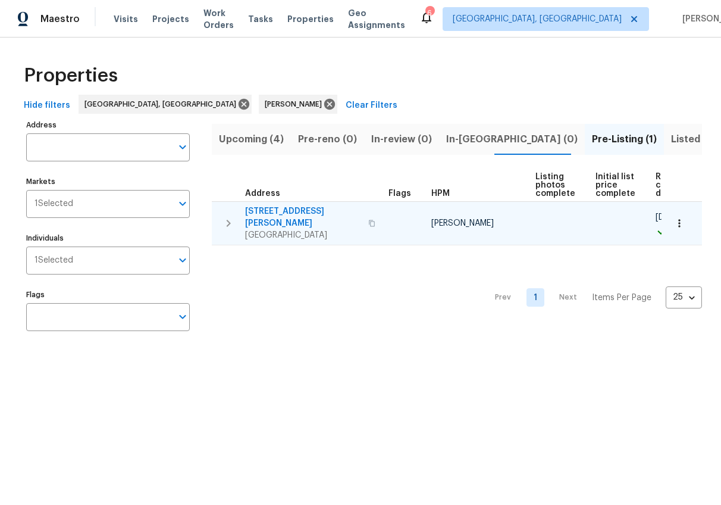
click at [287, 212] on span "112 Jasmine Ln" at bounding box center [303, 217] width 116 height 24
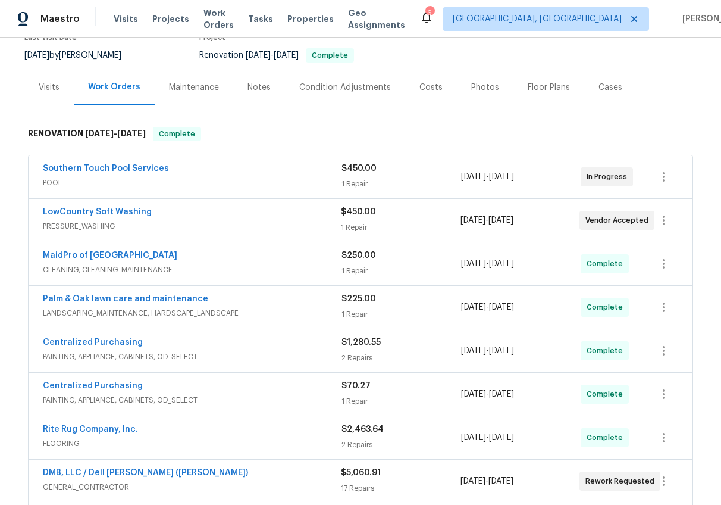
scroll to position [45, 0]
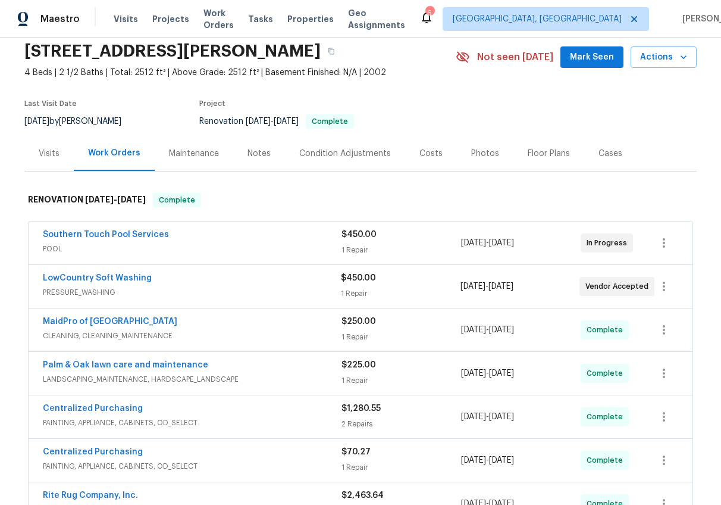
click at [420, 154] on div "Costs" at bounding box center [431, 154] width 23 height 12
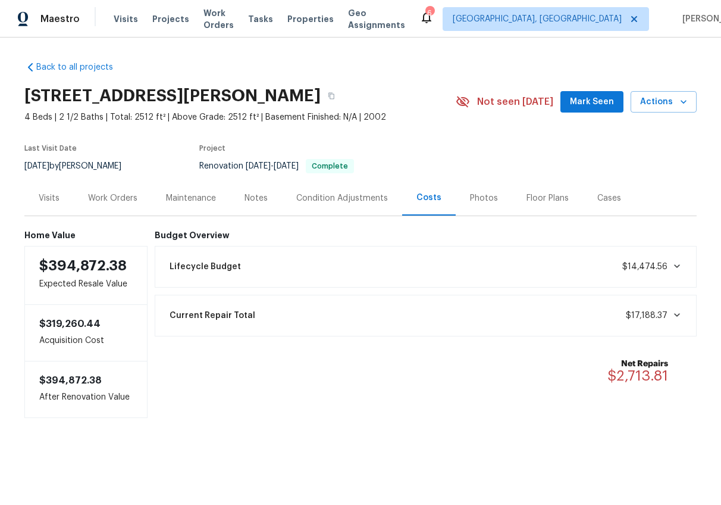
click at [89, 198] on div "Work Orders" at bounding box center [112, 198] width 49 height 12
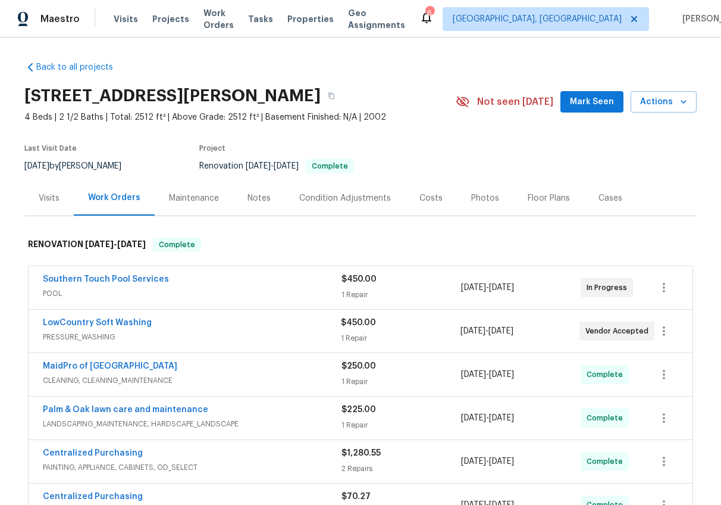
click at [262, 193] on div "Notes" at bounding box center [259, 198] width 23 height 12
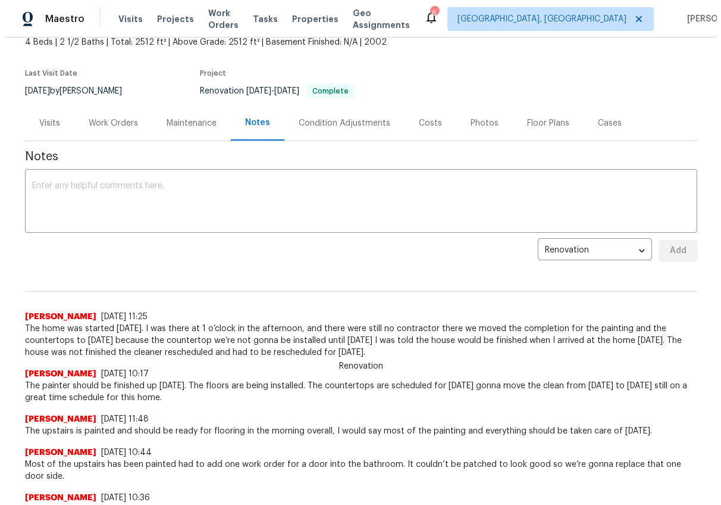
scroll to position [53, 0]
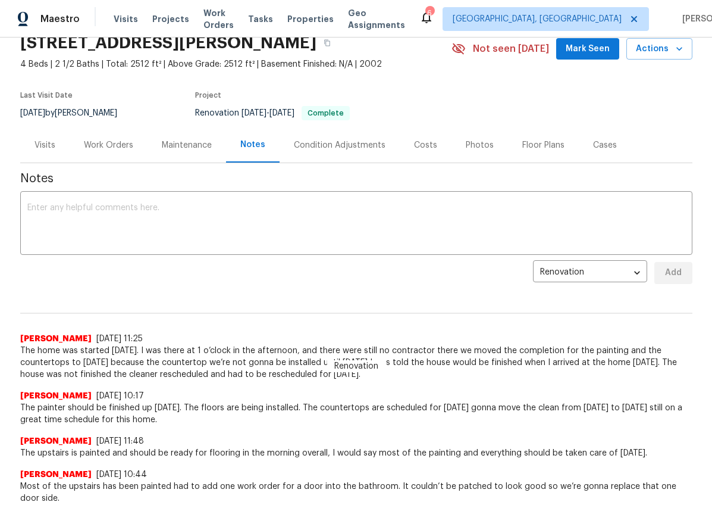
click at [102, 145] on div "Work Orders" at bounding box center [108, 145] width 49 height 12
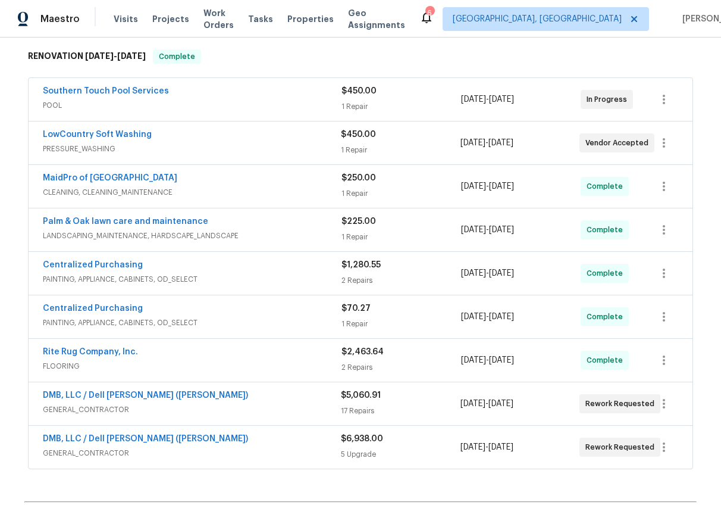
scroll to position [245, 0]
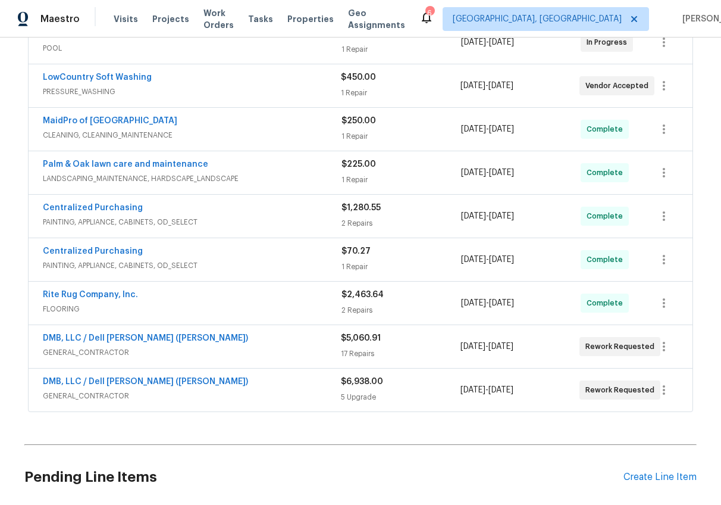
click at [240, 390] on span "GENERAL_CONTRACTOR" at bounding box center [192, 396] width 298 height 12
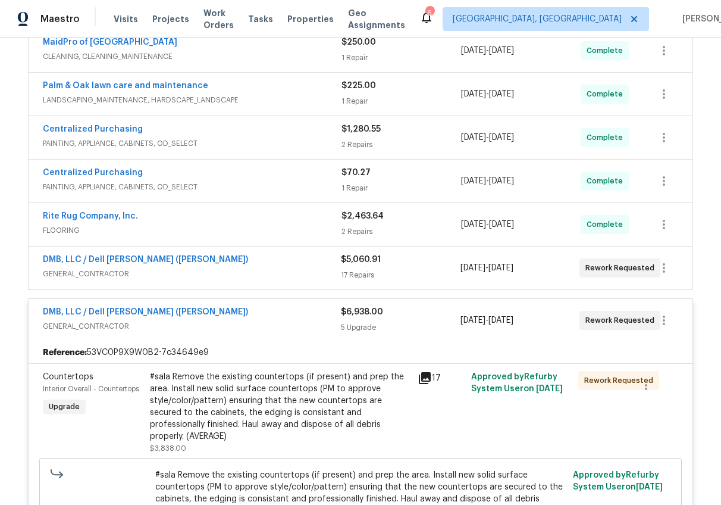
scroll to position [293, 0]
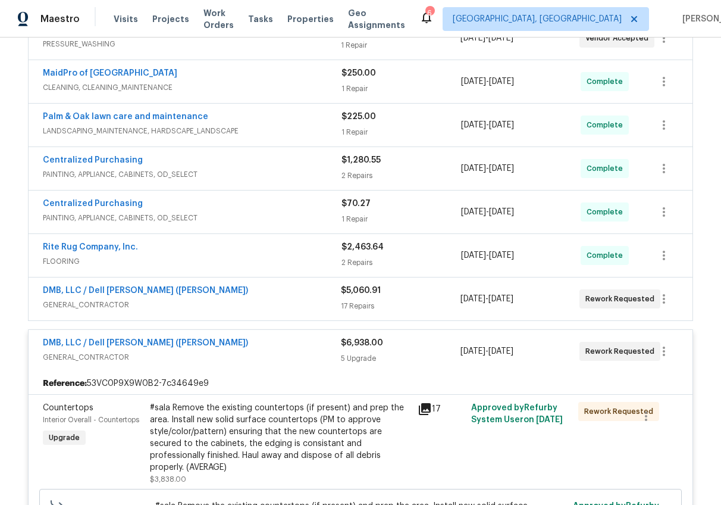
click at [259, 344] on div "DMB, LLC / Dell Bryson (Heise)" at bounding box center [192, 344] width 298 height 14
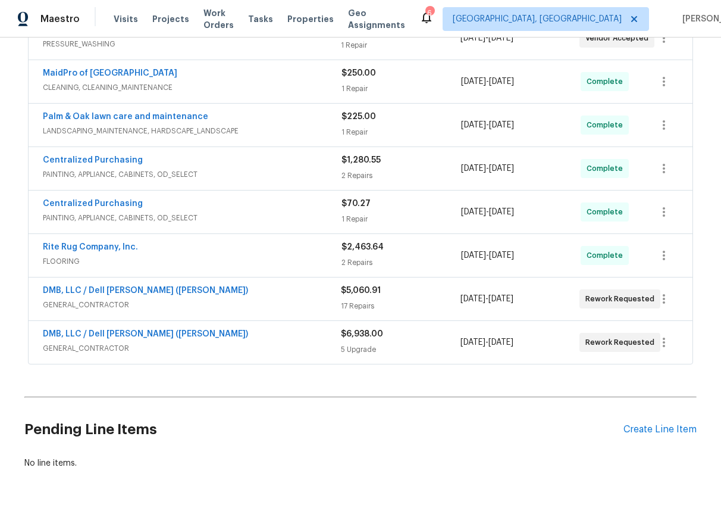
click at [258, 298] on div "DMB, LLC / Dell Bryson (Heise)" at bounding box center [192, 292] width 298 height 14
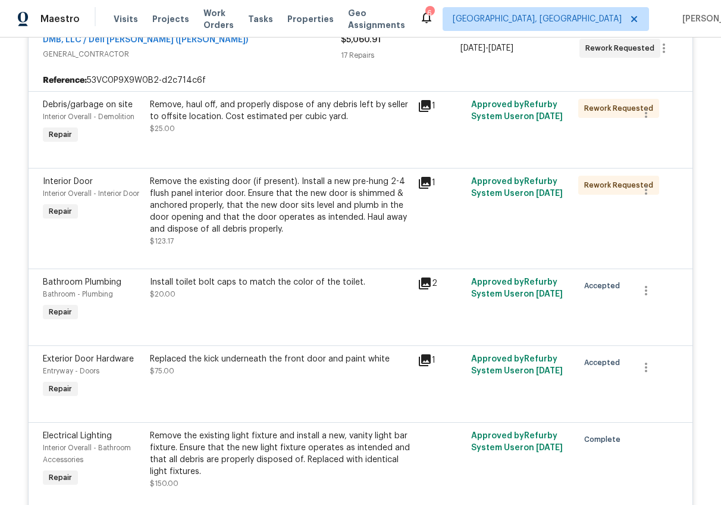
scroll to position [326, 0]
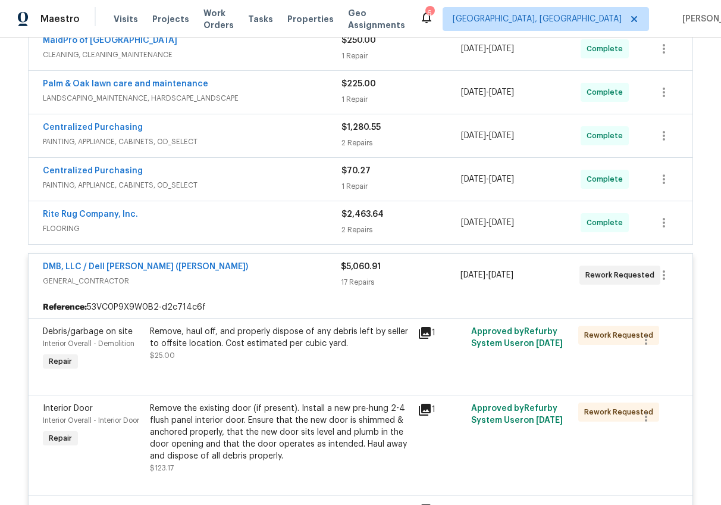
click at [265, 275] on span "GENERAL_CONTRACTOR" at bounding box center [192, 281] width 298 height 12
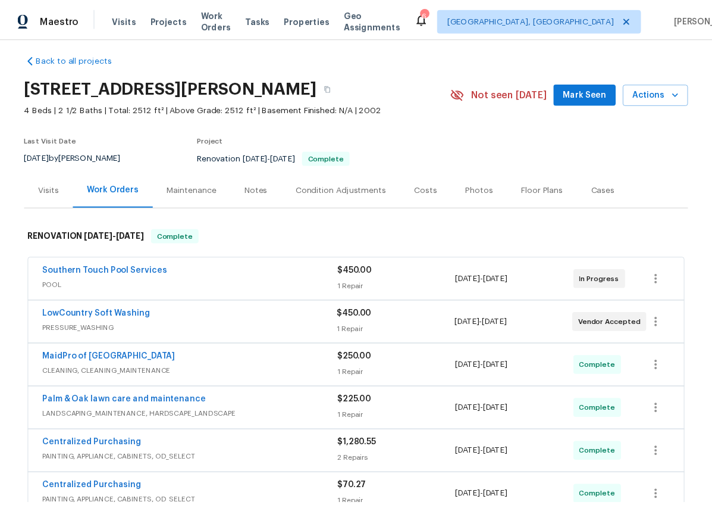
scroll to position [0, 0]
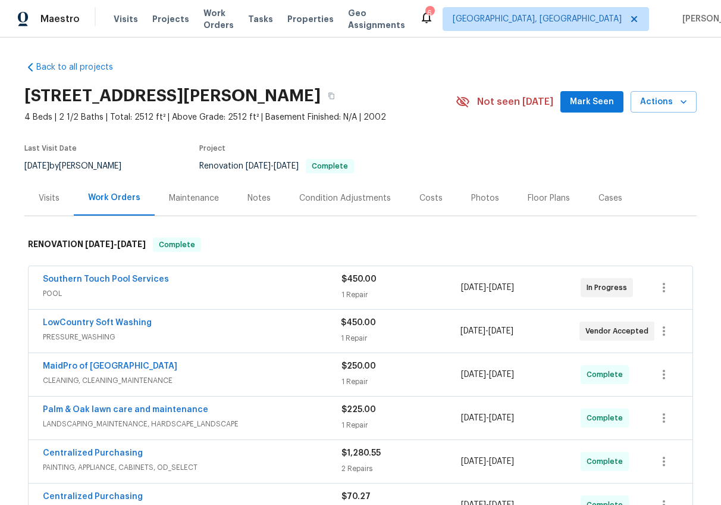
click at [248, 200] on div "Notes" at bounding box center [259, 198] width 23 height 12
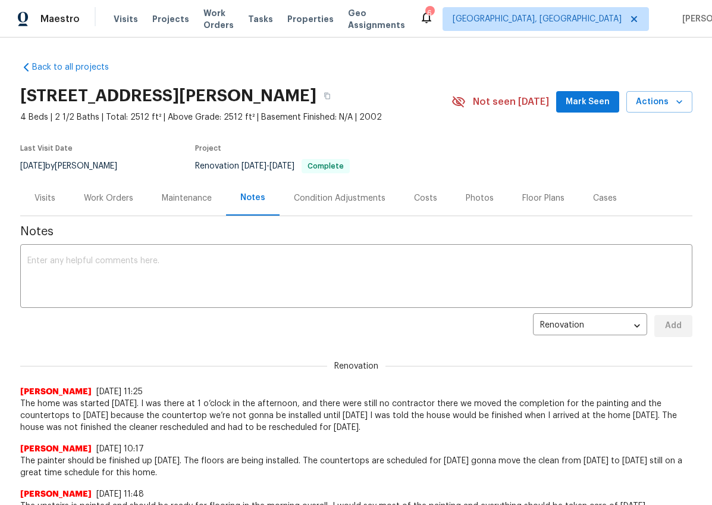
scroll to position [130, 0]
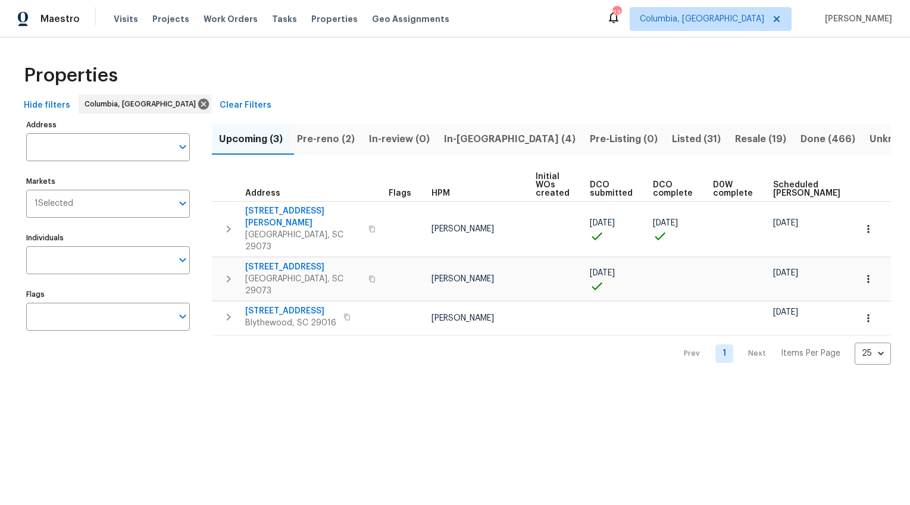
click at [349, 138] on span "Pre-reno (2)" at bounding box center [326, 139] width 58 height 17
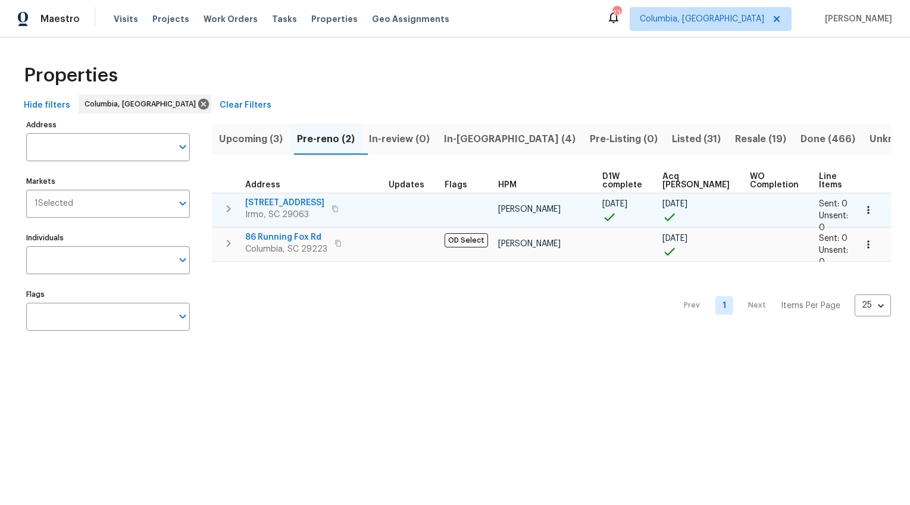
click at [269, 203] on span "[STREET_ADDRESS]" at bounding box center [284, 203] width 79 height 12
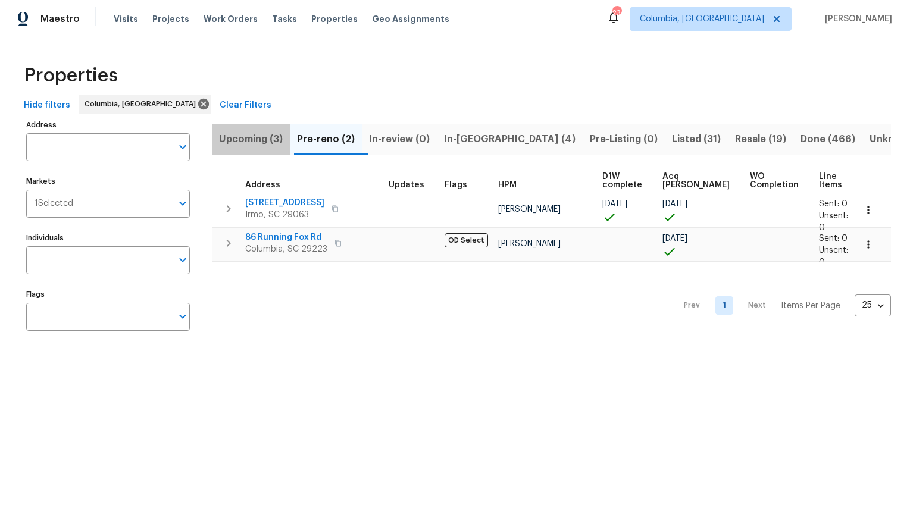
click at [249, 136] on span "Upcoming (3)" at bounding box center [251, 139] width 64 height 17
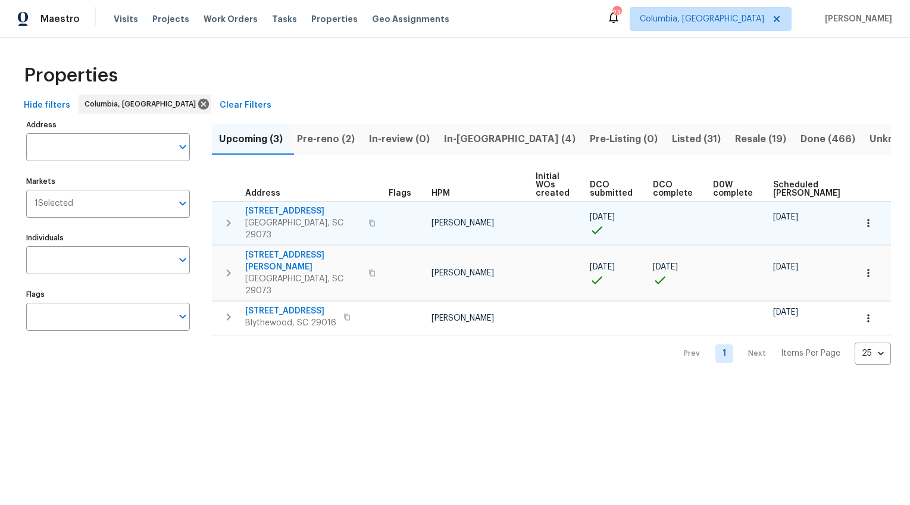
click at [287, 210] on span "[STREET_ADDRESS]" at bounding box center [303, 211] width 116 height 12
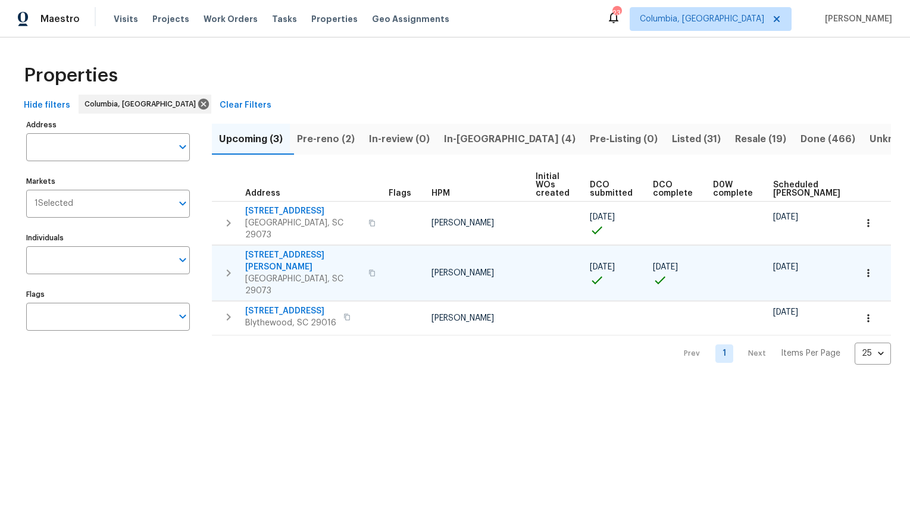
click at [285, 249] on span "[STREET_ADDRESS][PERSON_NAME]" at bounding box center [303, 261] width 116 height 24
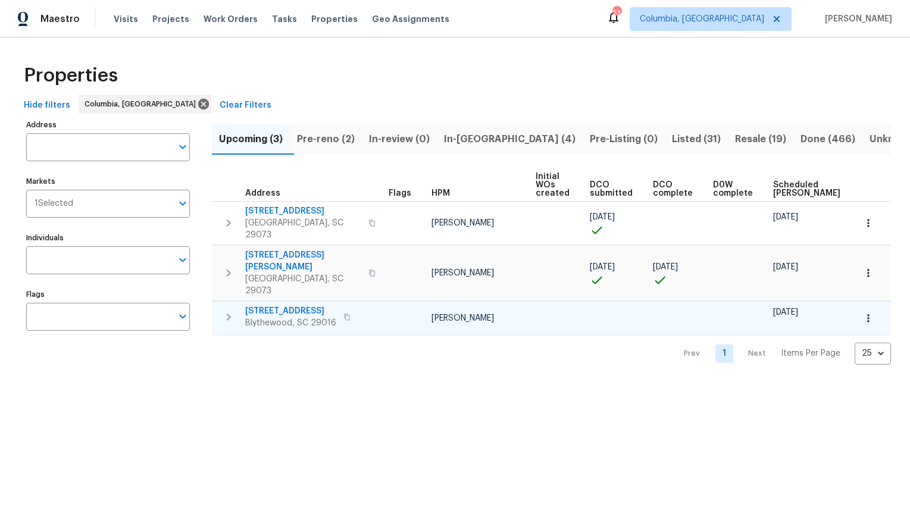
click at [282, 305] on span "738 Pebblebranch Ln" at bounding box center [290, 311] width 91 height 12
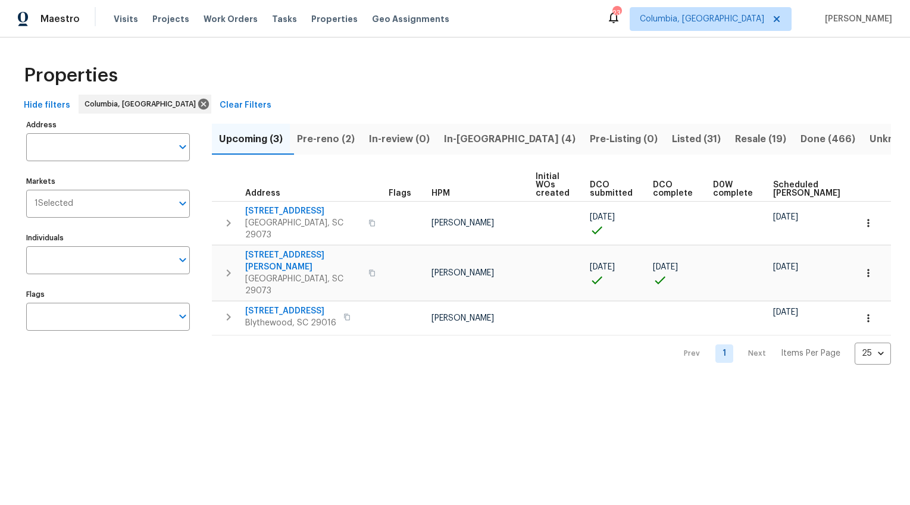
click at [330, 141] on span "Pre-reno (2)" at bounding box center [326, 139] width 58 height 17
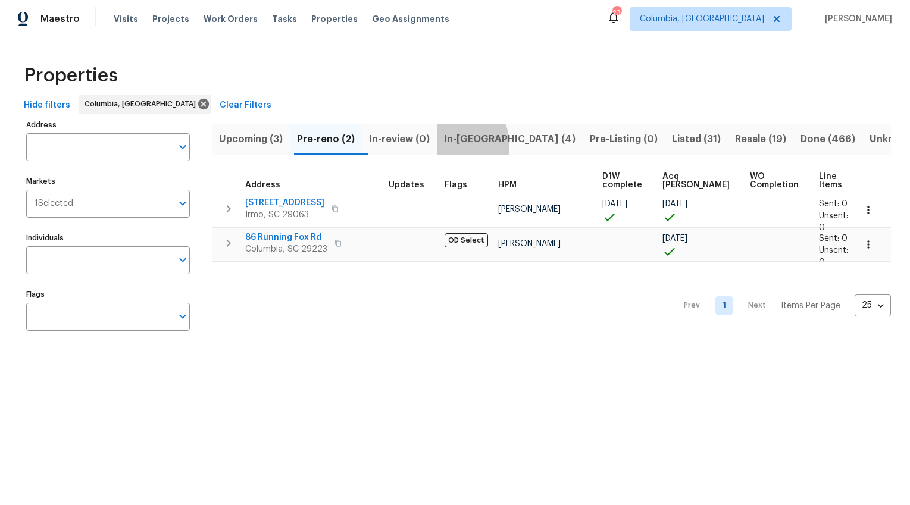
click at [462, 145] on span "In-reno (4)" at bounding box center [510, 139] width 132 height 17
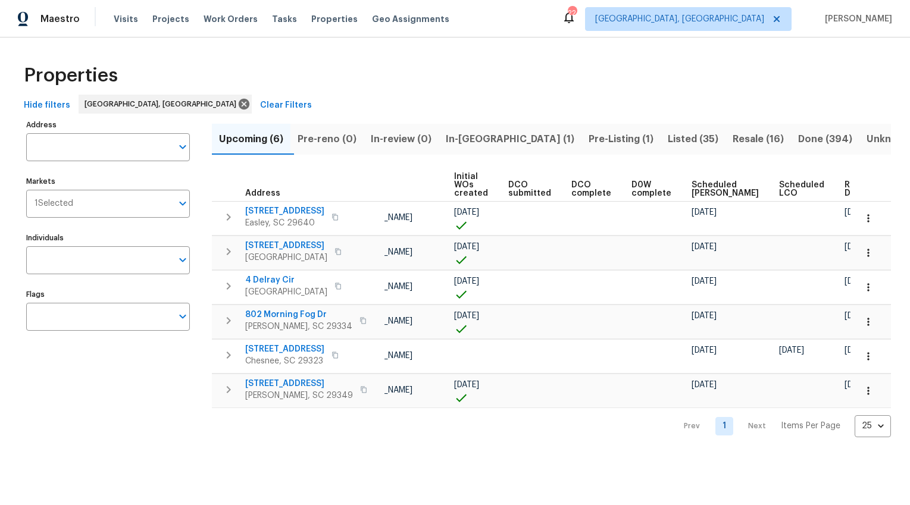
scroll to position [0, 87]
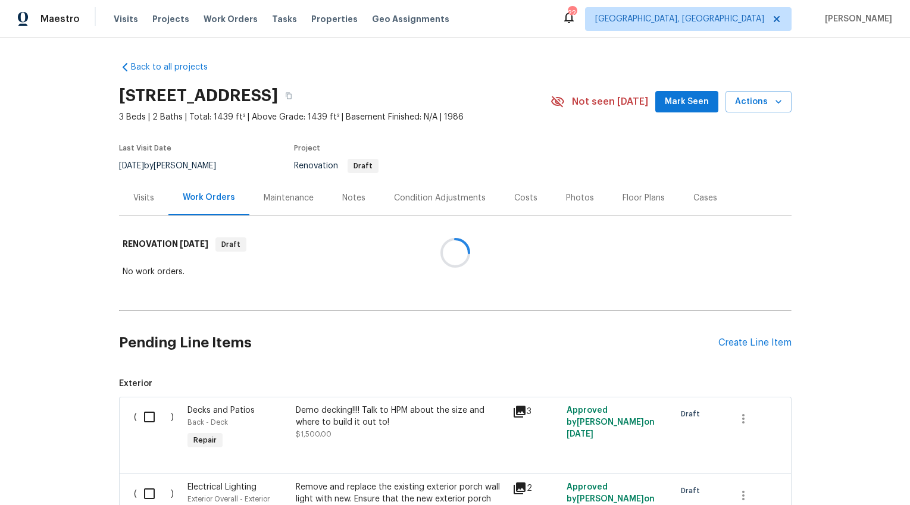
click at [345, 192] on div "Notes" at bounding box center [353, 198] width 23 height 12
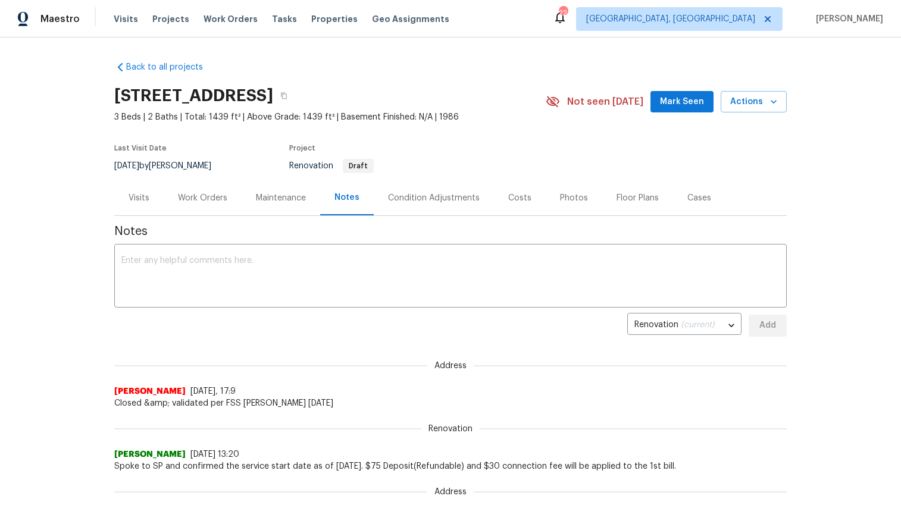
click at [195, 199] on div "Work Orders" at bounding box center [202, 198] width 49 height 12
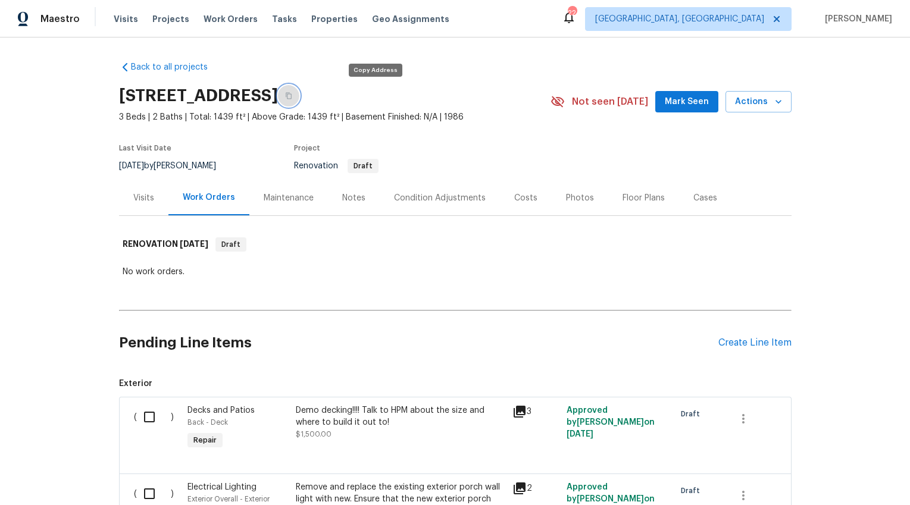
click at [299, 93] on button "button" at bounding box center [288, 95] width 21 height 21
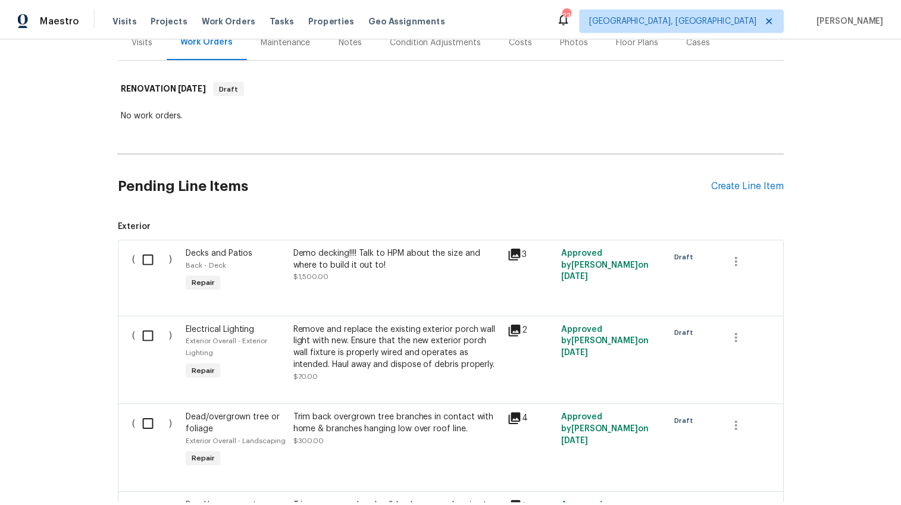
scroll to position [71, 0]
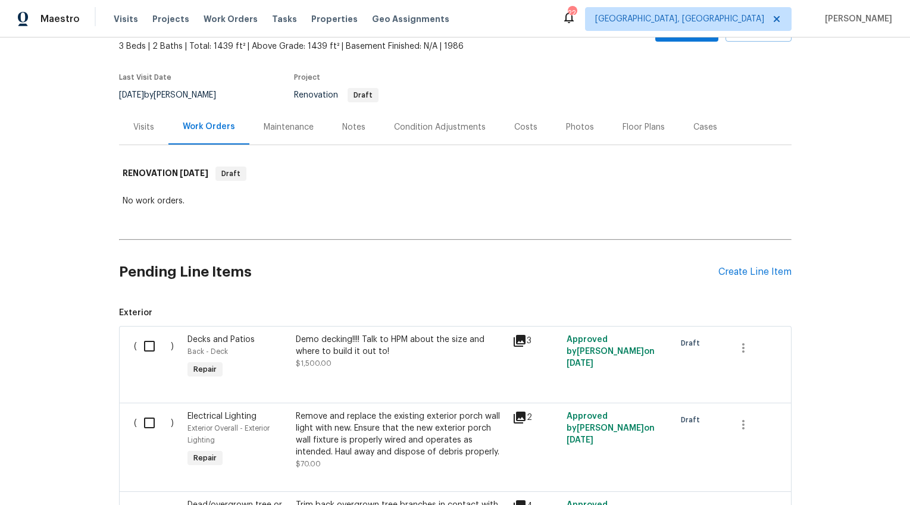
click at [346, 131] on div "Notes" at bounding box center [353, 127] width 23 height 12
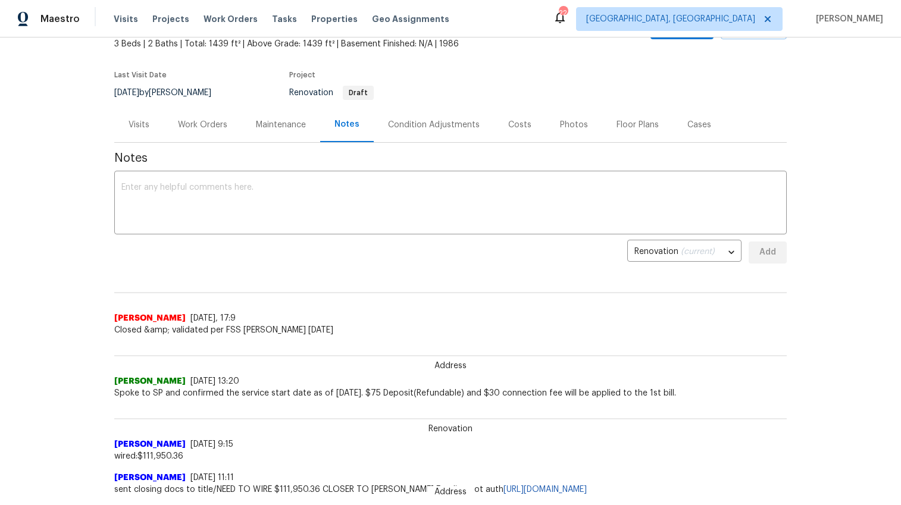
scroll to position [47, 0]
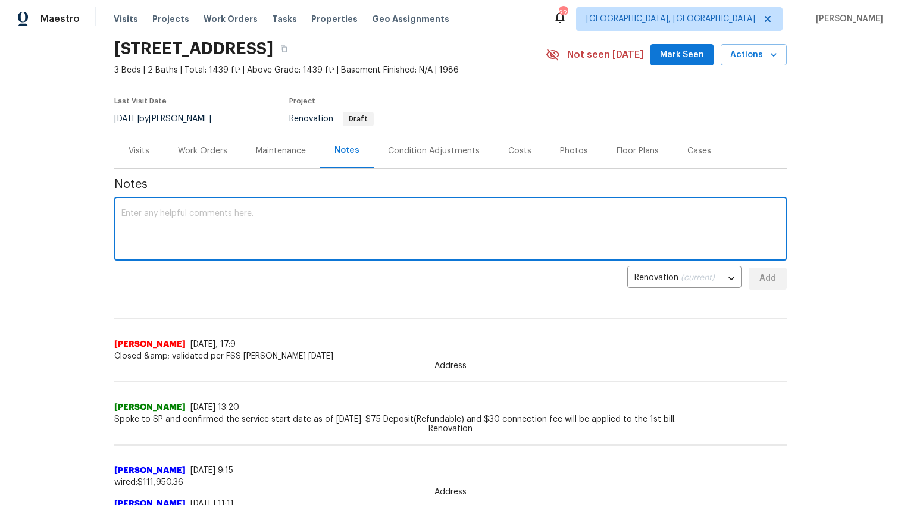
click at [236, 217] on textarea at bounding box center [450, 231] width 658 height 42
type textarea "Hard cap: $39,035"
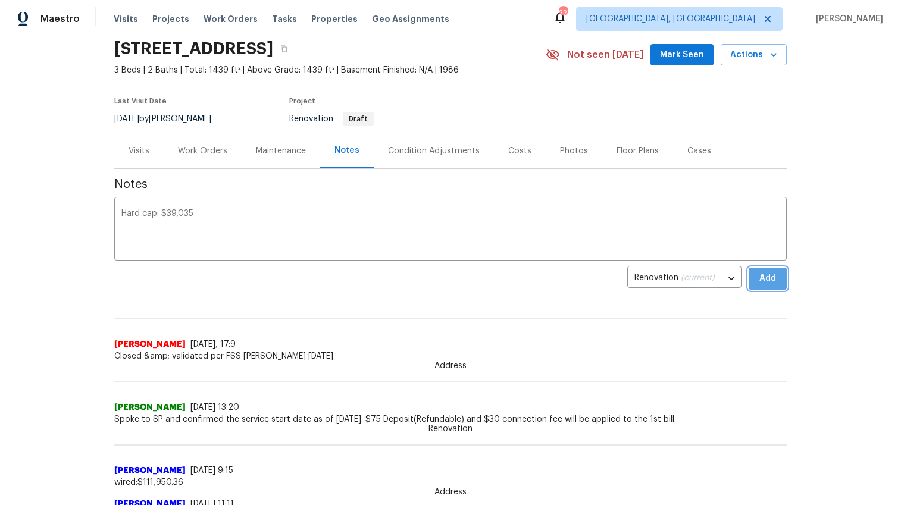
click at [773, 279] on button "Add" at bounding box center [768, 279] width 38 height 22
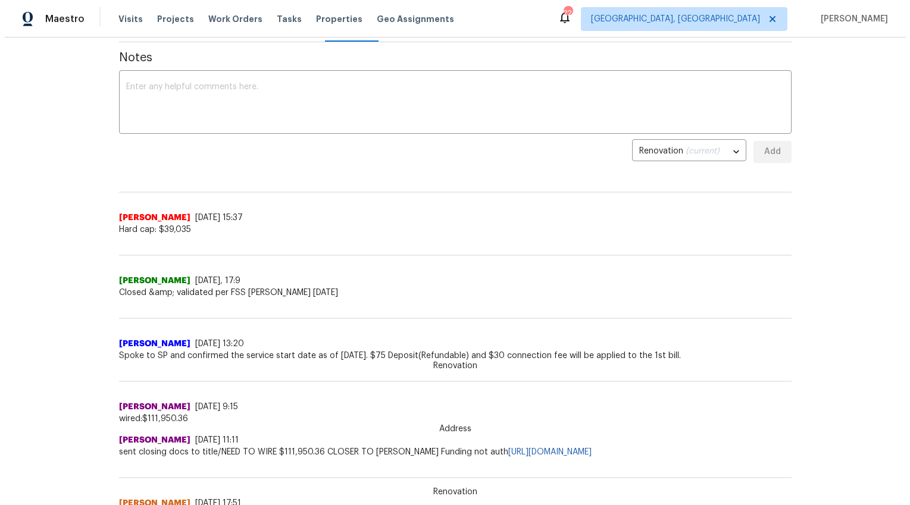
scroll to position [105, 0]
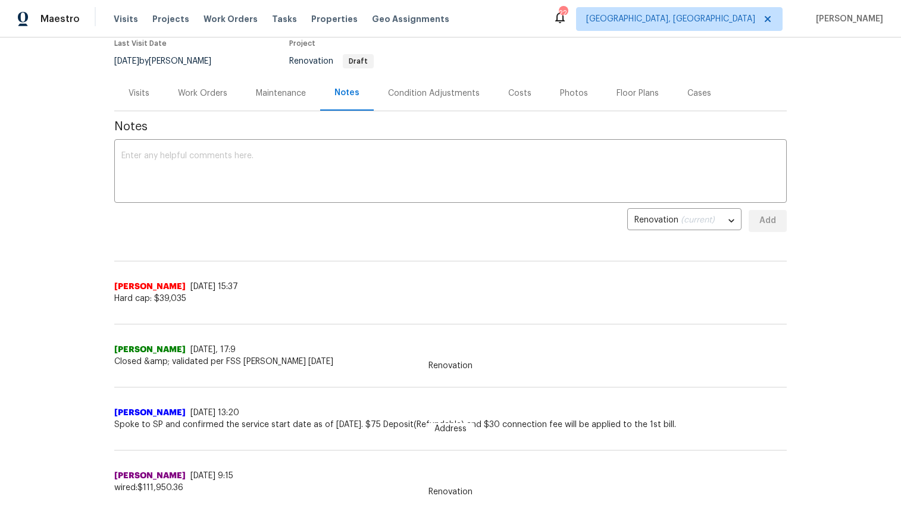
click at [518, 100] on div "Costs" at bounding box center [520, 93] width 52 height 35
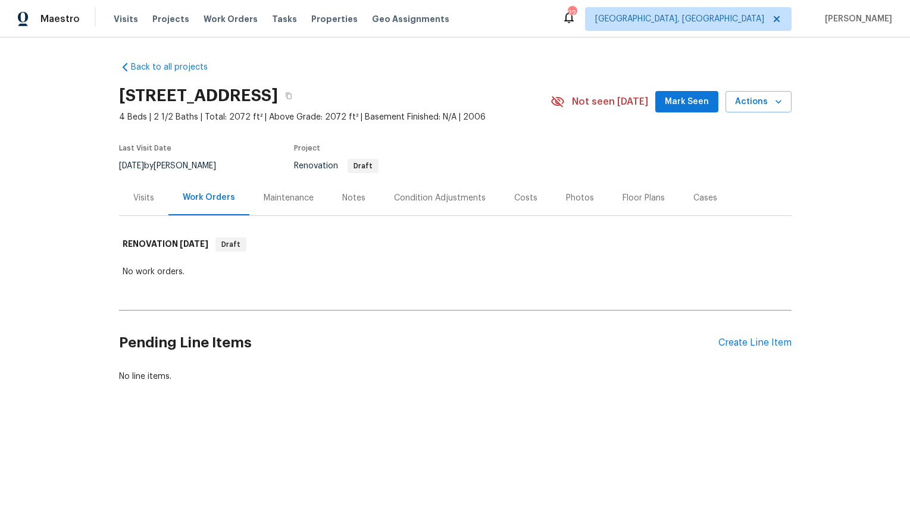
click at [328, 204] on div "Notes" at bounding box center [354, 197] width 52 height 35
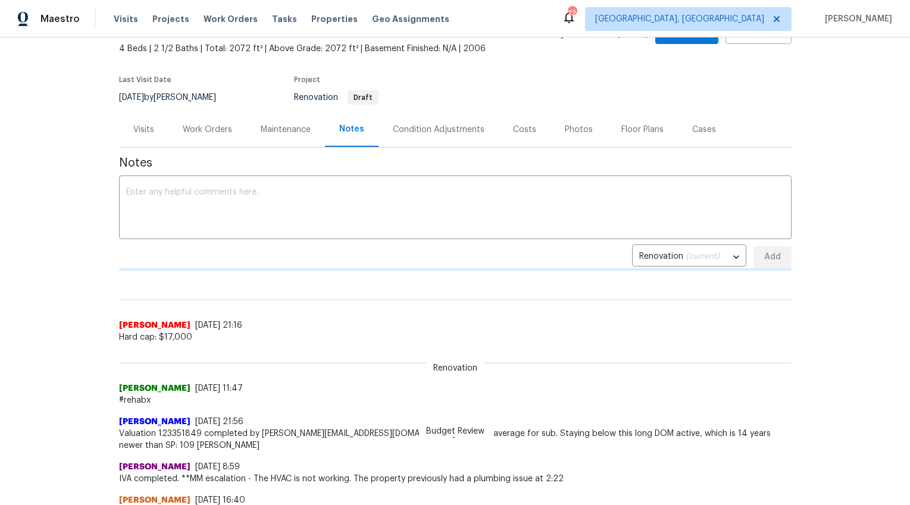
scroll to position [60, 0]
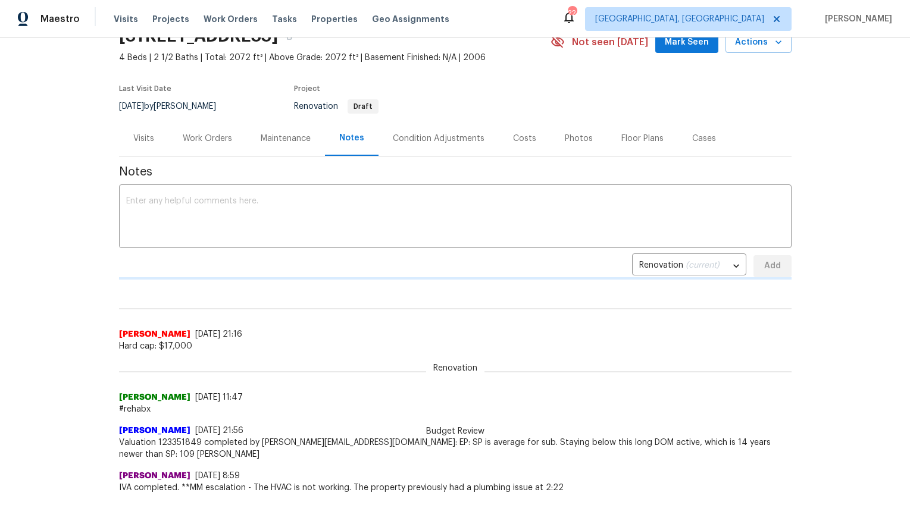
click at [522, 139] on div "Costs" at bounding box center [524, 139] width 23 height 12
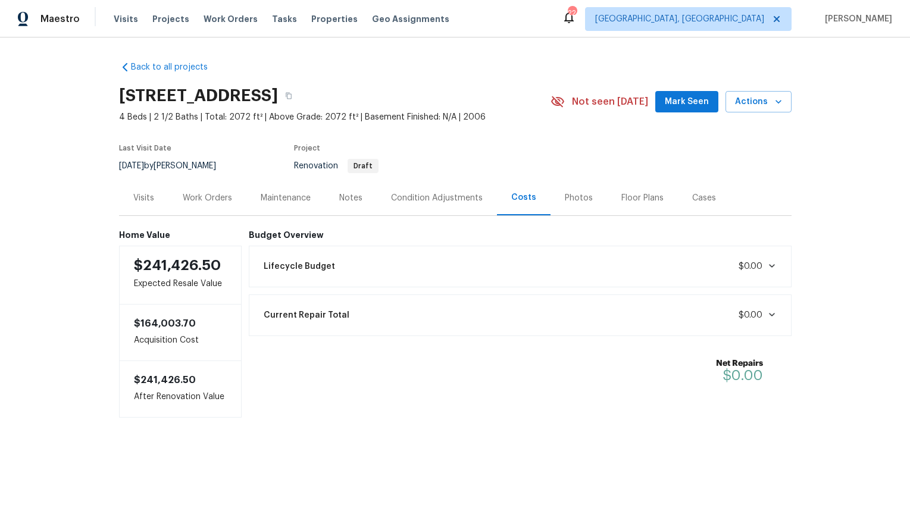
click at [437, 201] on div "Condition Adjustments" at bounding box center [437, 198] width 92 height 12
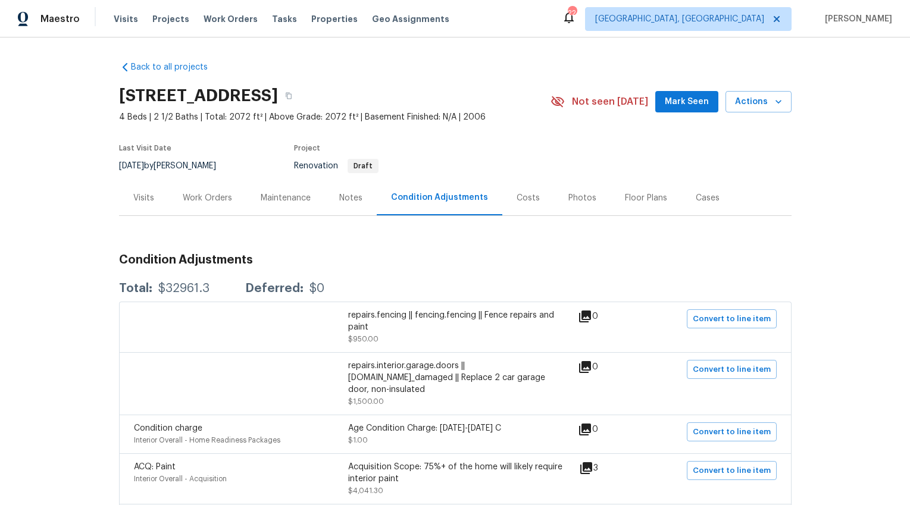
click at [339, 201] on div "Notes" at bounding box center [350, 198] width 23 height 12
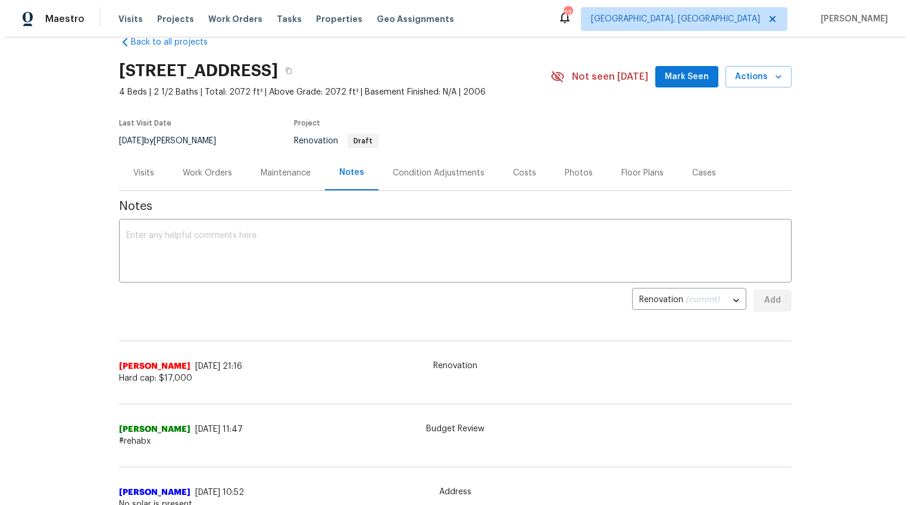
scroll to position [40, 0]
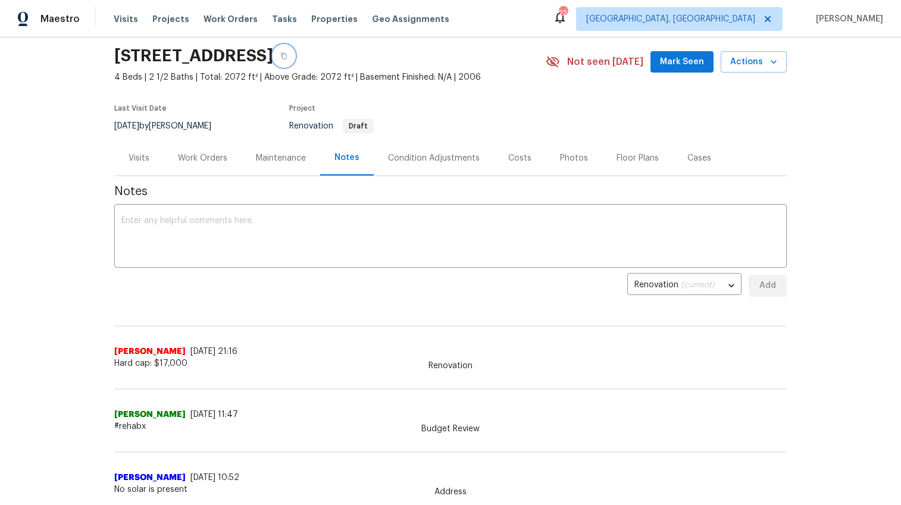
click at [287, 58] on icon "button" at bounding box center [283, 55] width 7 height 7
click at [213, 155] on div "Work Orders" at bounding box center [202, 158] width 49 height 12
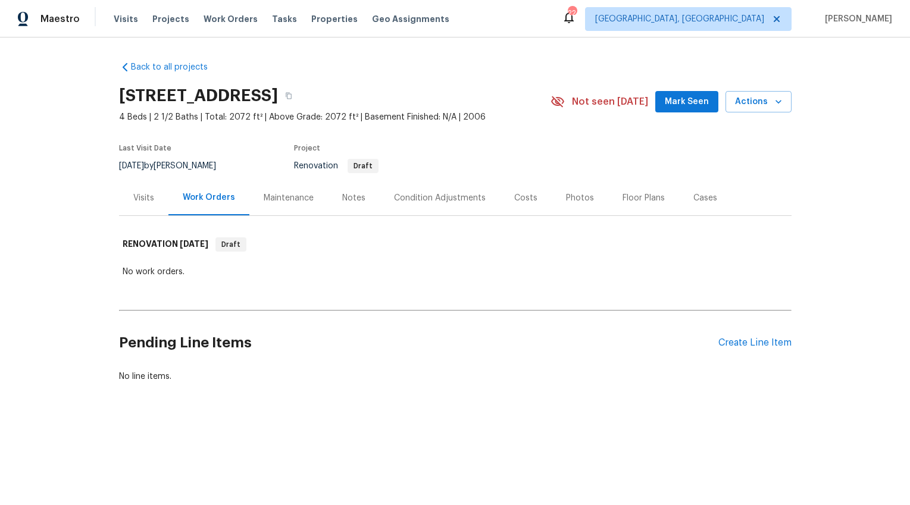
click at [414, 197] on div "Condition Adjustments" at bounding box center [440, 198] width 92 height 12
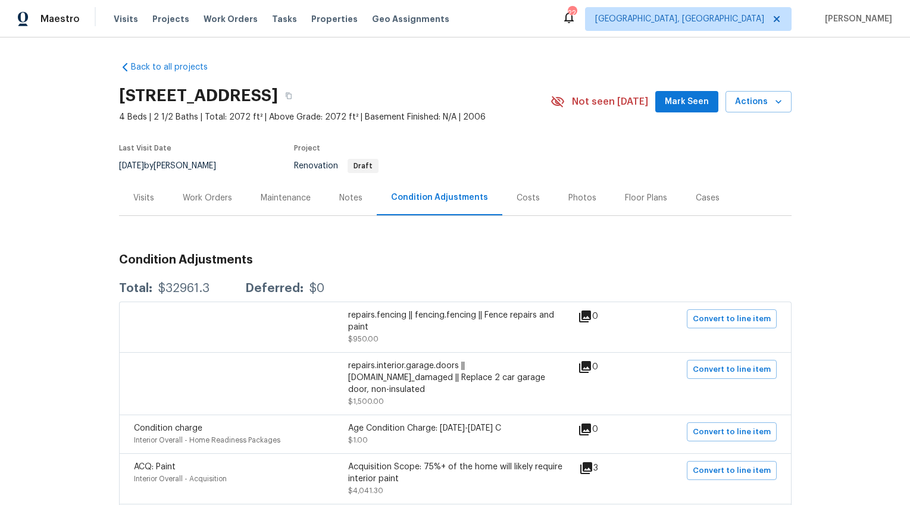
click at [207, 199] on div "Work Orders" at bounding box center [207, 198] width 49 height 12
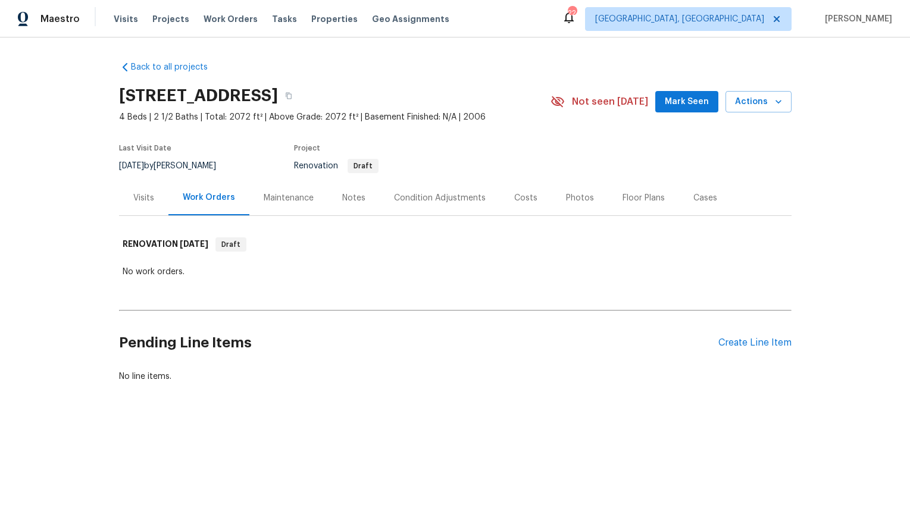
click at [330, 198] on div "Notes" at bounding box center [354, 197] width 52 height 35
click at [423, 96] on icon "button" at bounding box center [426, 95] width 7 height 7
click at [399, 204] on div "Condition Adjustments" at bounding box center [440, 198] width 92 height 12
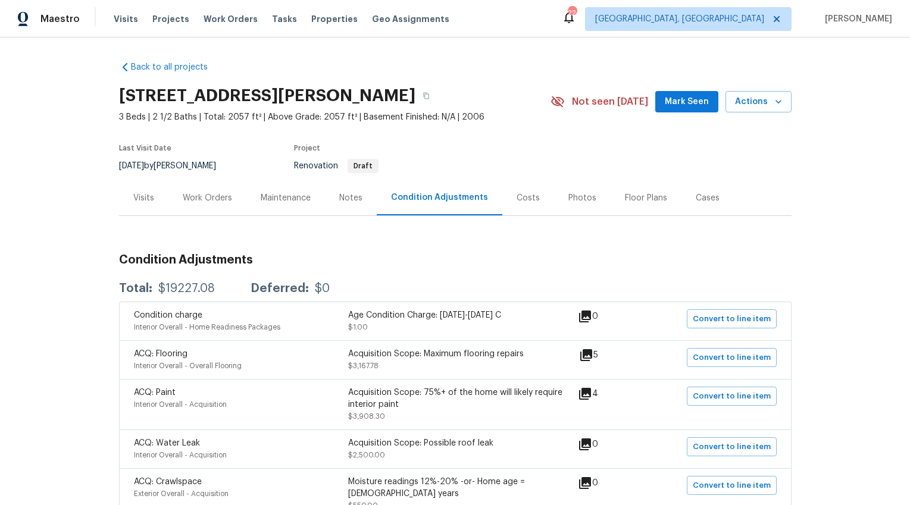
click at [345, 195] on div "Notes" at bounding box center [350, 198] width 23 height 12
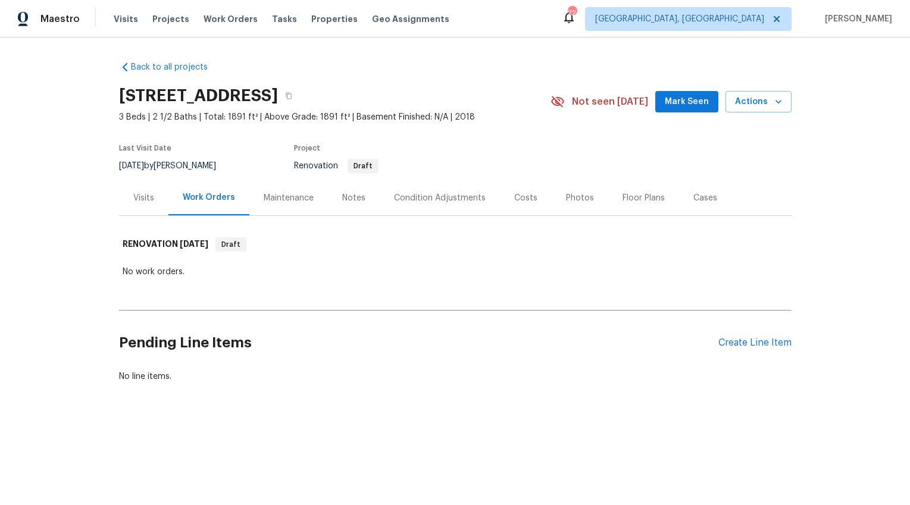
click at [352, 199] on div "Notes" at bounding box center [353, 198] width 23 height 12
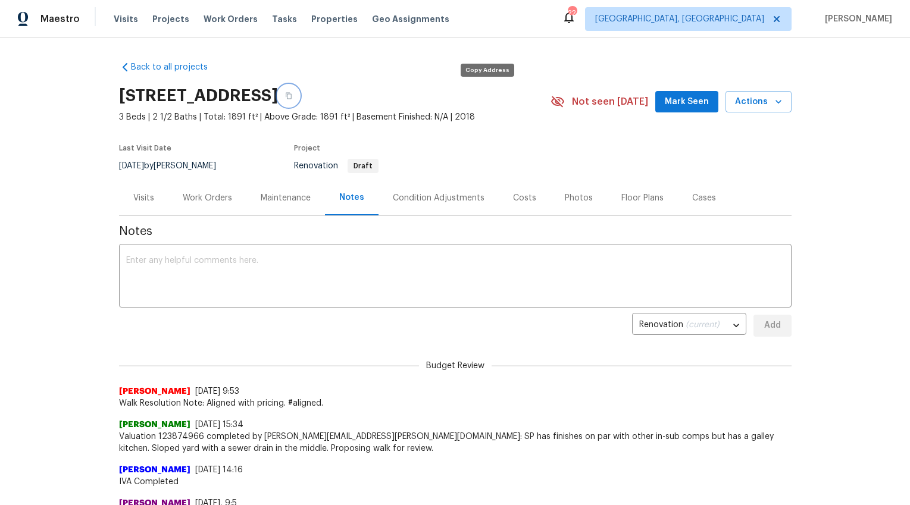
click at [292, 96] on icon "button" at bounding box center [288, 95] width 7 height 7
click at [175, 286] on textarea at bounding box center [455, 278] width 658 height 42
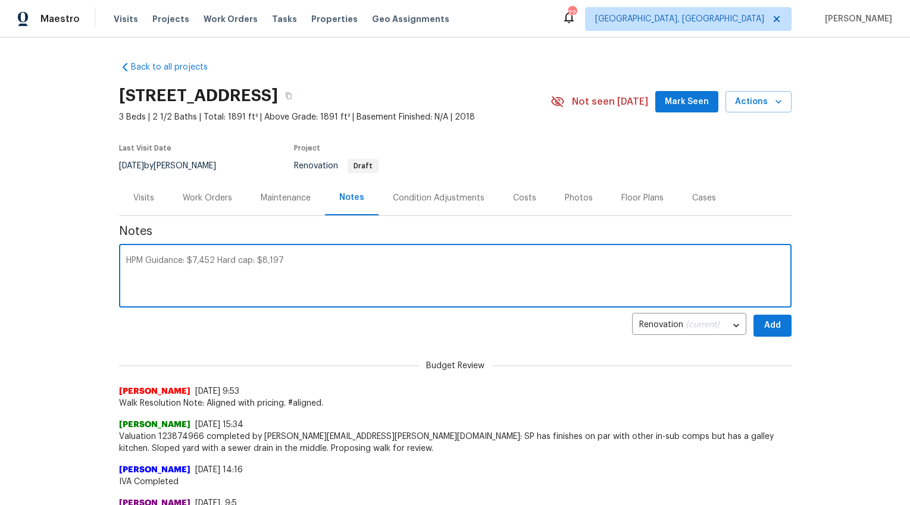
type textarea "HPM Guidance: $7,452 Hard cap: $8,197"
click at [773, 327] on span "Add" at bounding box center [772, 325] width 19 height 15
